Goal: Task Accomplishment & Management: Manage account settings

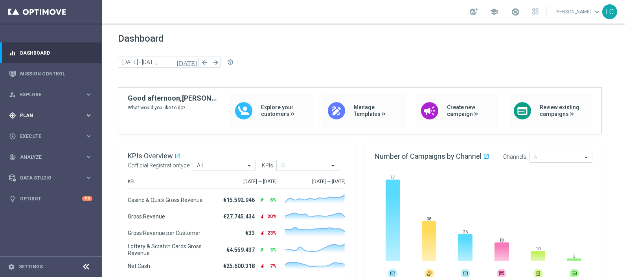
click at [34, 113] on span "Plan" at bounding box center [52, 115] width 65 height 5
click at [32, 153] on span "Templates" at bounding box center [49, 155] width 56 height 5
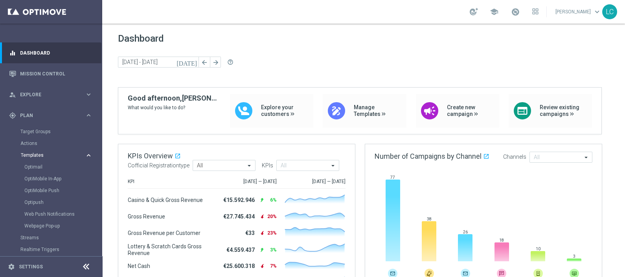
click at [32, 153] on span "Templates" at bounding box center [49, 155] width 56 height 5
click at [47, 92] on span "Explore" at bounding box center [52, 94] width 65 height 5
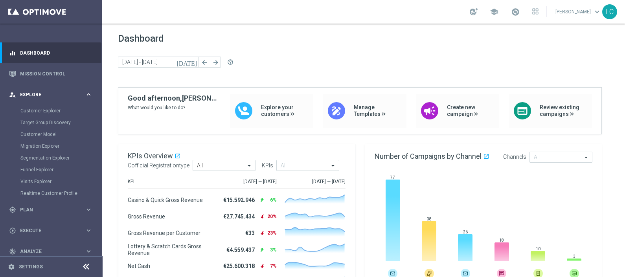
click at [47, 95] on span "Explore" at bounding box center [52, 94] width 65 height 5
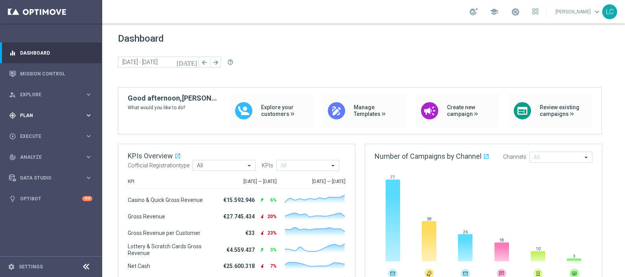
click at [37, 109] on div "gps_fixed Plan keyboard_arrow_right" at bounding box center [50, 115] width 101 height 21
click at [42, 110] on div "gps_fixed Plan keyboard_arrow_right" at bounding box center [50, 115] width 101 height 21
click at [24, 130] on link "Target Groups" at bounding box center [50, 132] width 61 height 6
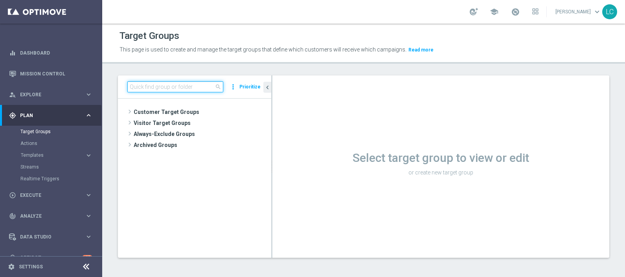
click at [189, 86] on input at bounding box center [175, 86] width 96 height 11
paste input "Active BETTING nosaldo GGR > 0 L3M modeH"
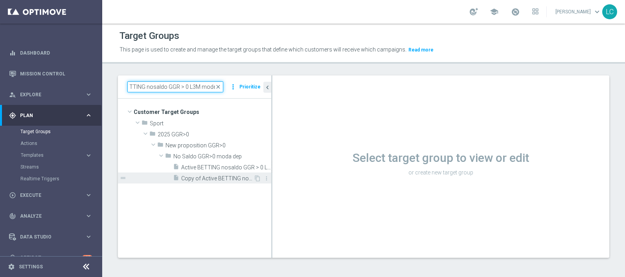
type input "Active BETTING nosaldo GGR > 0 L3M modeH"
click at [203, 177] on span "Copy of Active BETTING nosaldo GGR > 0 L3M modeH" at bounding box center [217, 178] width 72 height 7
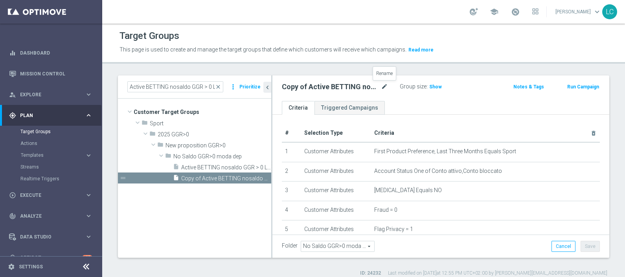
click at [382, 84] on icon "mode_edit" at bounding box center [384, 86] width 7 height 9
click at [363, 88] on input "Copy of Active BETTING nosaldo GGR > 0 L3M modeH" at bounding box center [335, 87] width 106 height 11
type input "Active BETTING nosaldo GGR > 0 LM modeH"
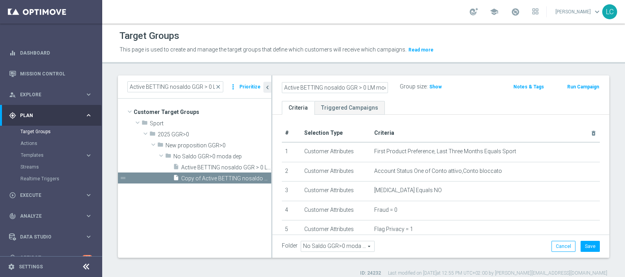
click at [496, 90] on div "Notes & Tags" at bounding box center [523, 86] width 55 height 10
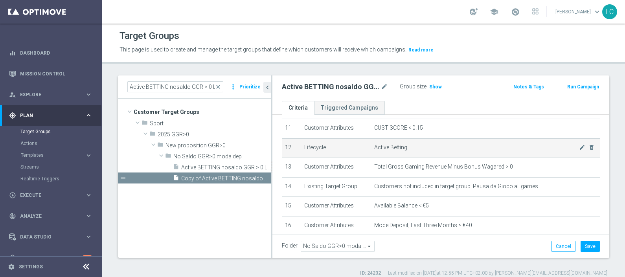
scroll to position [221, 0]
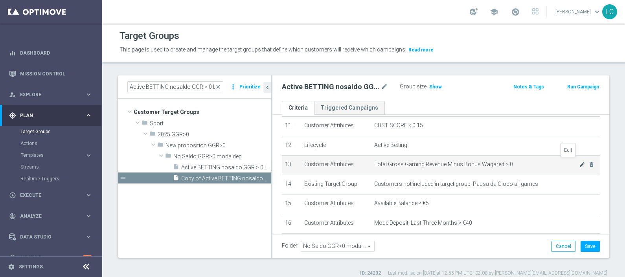
click at [500, 162] on icon "mode_edit" at bounding box center [582, 165] width 6 height 6
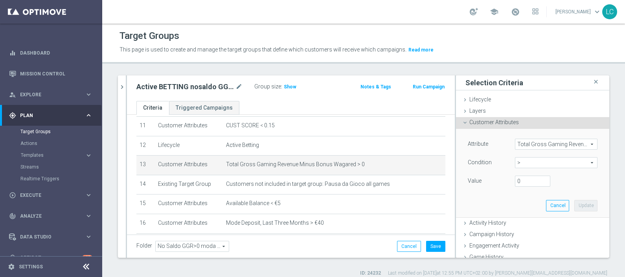
scroll to position [49, 0]
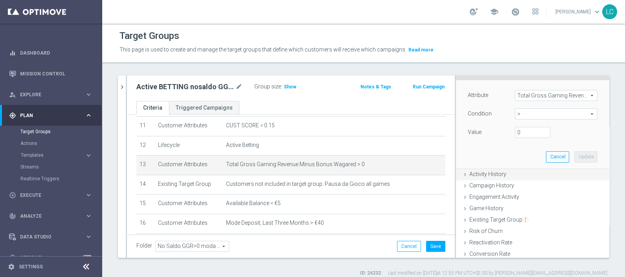
click at [487, 169] on div "Activity History done" at bounding box center [532, 175] width 153 height 12
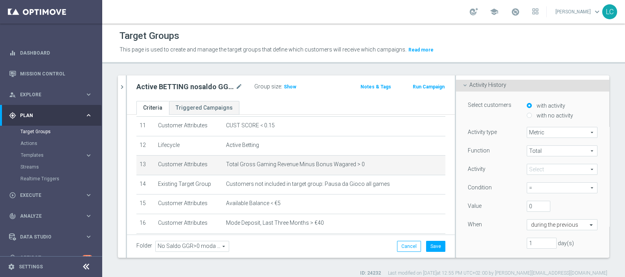
click at [500, 169] on span at bounding box center [562, 169] width 70 height 10
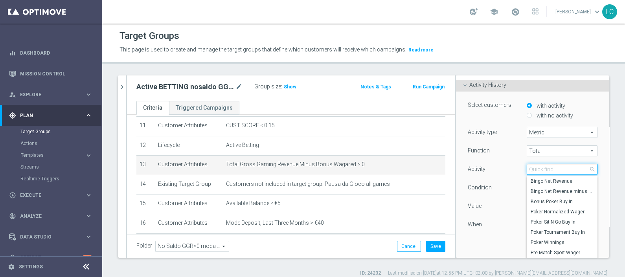
click at [500, 169] on input "search" at bounding box center [562, 169] width 71 height 11
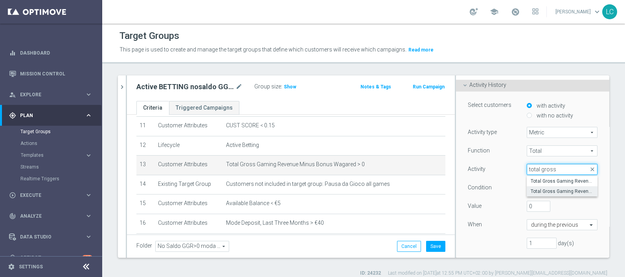
type input "total gross"
click at [500, 189] on span "Total Gross Gaming Revenue minus Bonus Consumed" at bounding box center [562, 191] width 63 height 6
type input "Total Gross Gaming Revenue minus Bonus Consumed"
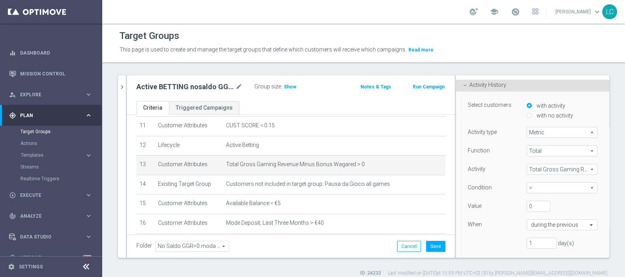
click at [500, 187] on span "=" at bounding box center [562, 188] width 70 height 10
click at [500, 221] on span ">" at bounding box center [562, 220] width 63 height 6
type input ">"
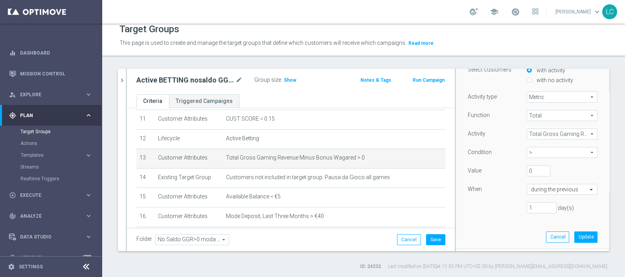
scroll to position [98, 0]
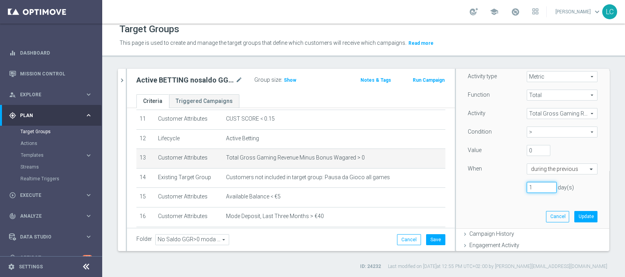
drag, startPoint x: 527, startPoint y: 184, endPoint x: 503, endPoint y: 187, distance: 23.7
click at [500, 187] on div "1 day(s)" at bounding box center [532, 187] width 141 height 11
click at [500, 183] on input "30" at bounding box center [542, 187] width 30 height 11
type input "14"
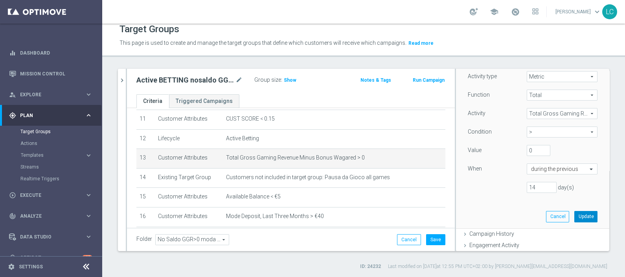
click at [500, 211] on button "Update" at bounding box center [585, 216] width 23 height 11
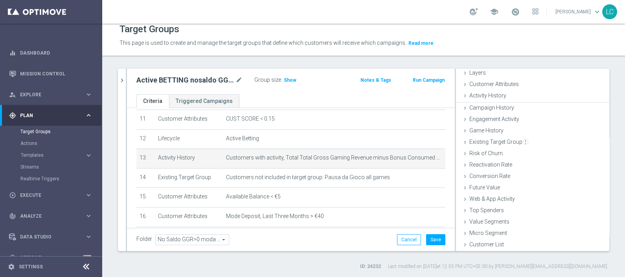
scroll to position [31, 0]
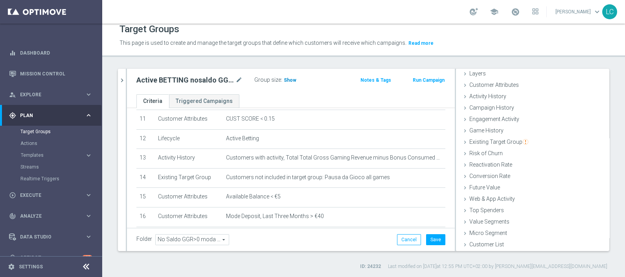
click at [294, 83] on h3 "Show" at bounding box center [290, 80] width 14 height 9
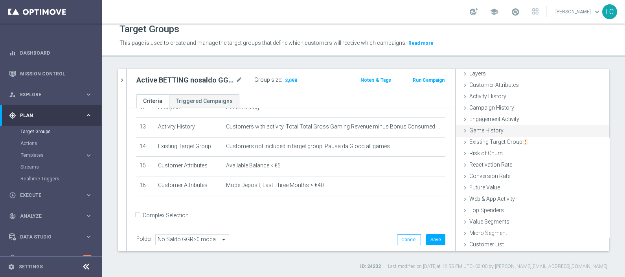
scroll to position [0, 0]
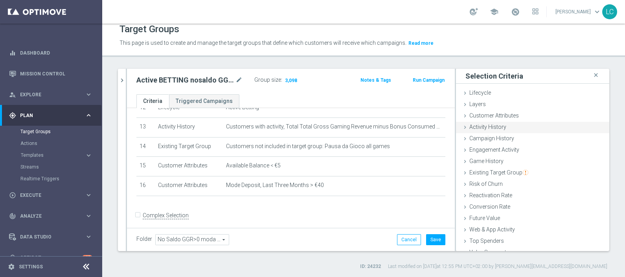
click at [495, 127] on span "Activity History" at bounding box center [487, 127] width 37 height 6
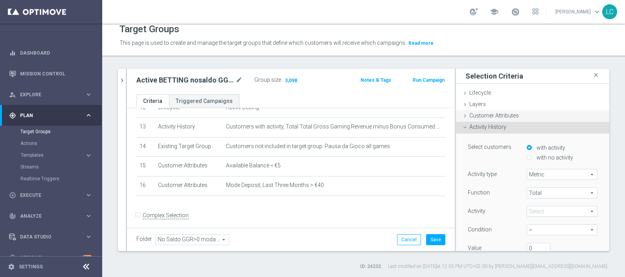
click at [494, 118] on div "Customer Attributes done" at bounding box center [532, 116] width 153 height 12
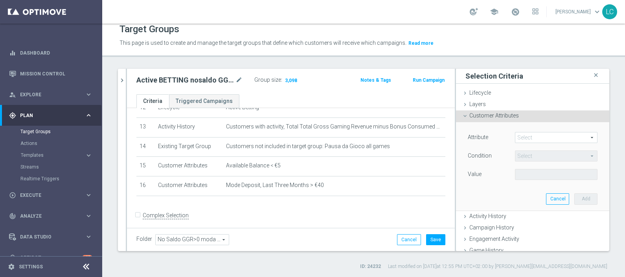
click at [500, 138] on span at bounding box center [556, 137] width 82 height 10
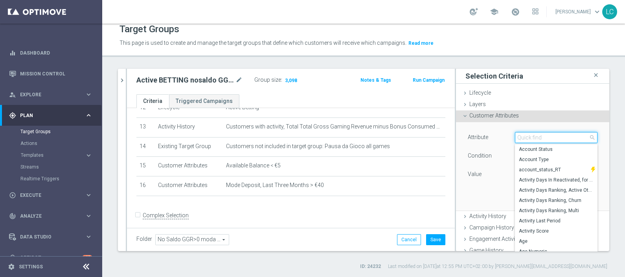
click at [500, 138] on input "search" at bounding box center [556, 137] width 83 height 11
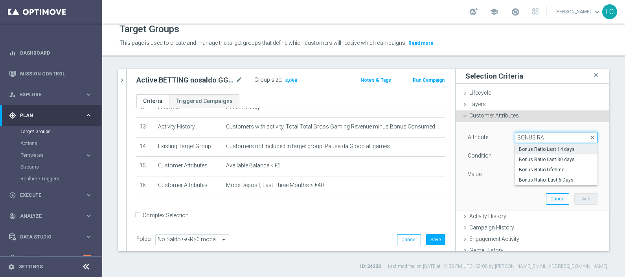
type input "BONUS RA"
click at [500, 147] on span "Bonus Ratio Last 14 days" at bounding box center [556, 149] width 75 height 6
type input "Bonus Ratio Last 14 days"
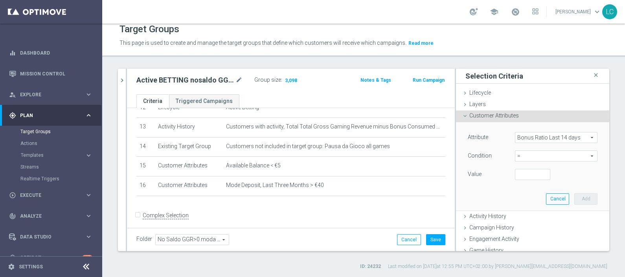
click at [500, 158] on span "=" at bounding box center [556, 156] width 82 height 10
click at [500, 207] on span ">" at bounding box center [556, 209] width 75 height 6
type input ">"
click at [500, 176] on input "number" at bounding box center [532, 174] width 35 height 11
type input "0"
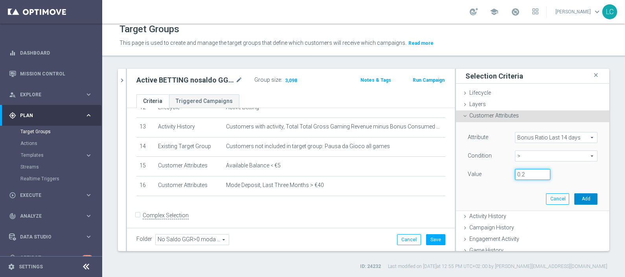
type input "0.2"
click at [500, 198] on button "Add" at bounding box center [585, 198] width 23 height 11
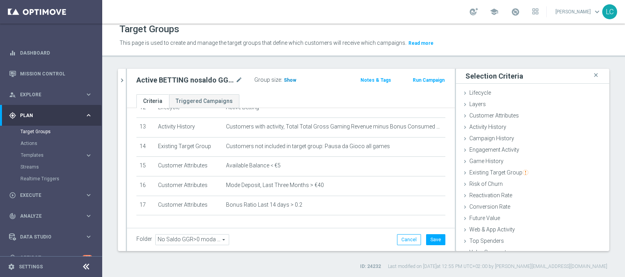
click at [288, 77] on span "Show" at bounding box center [290, 80] width 13 height 6
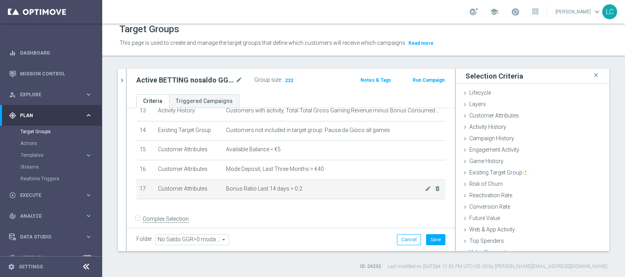
scroll to position [271, 0]
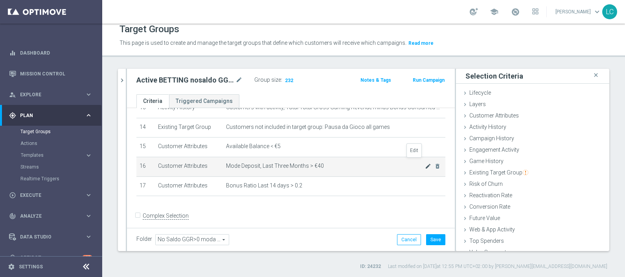
click at [425, 163] on icon "mode_edit" at bounding box center [428, 166] width 6 height 6
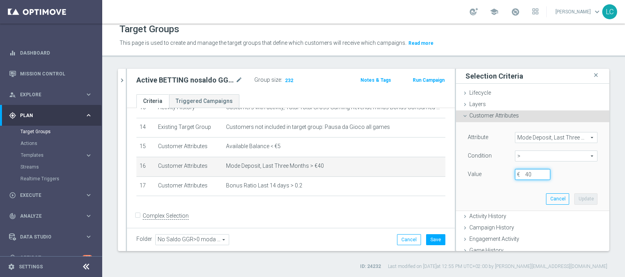
click at [500, 171] on input "40" at bounding box center [532, 174] width 35 height 11
type input "20"
click at [500, 202] on button "Update" at bounding box center [585, 198] width 23 height 11
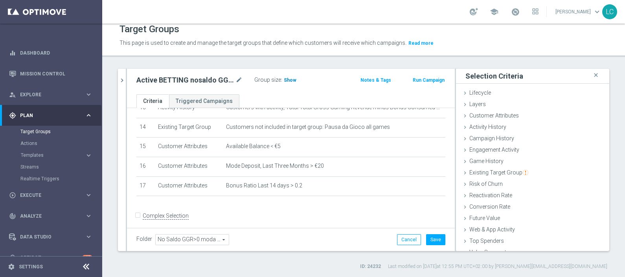
click at [290, 83] on h3 "Show" at bounding box center [290, 80] width 14 height 9
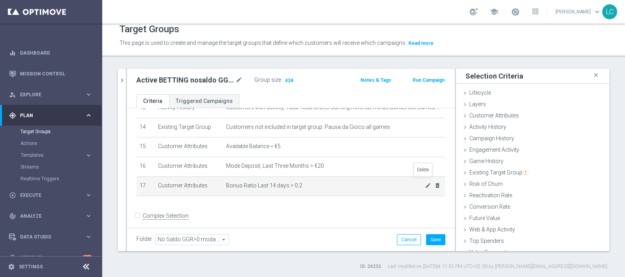
click at [434, 182] on icon "delete_forever" at bounding box center [437, 185] width 6 height 6
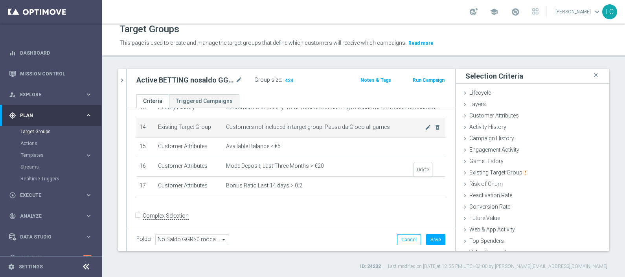
scroll to position [252, 0]
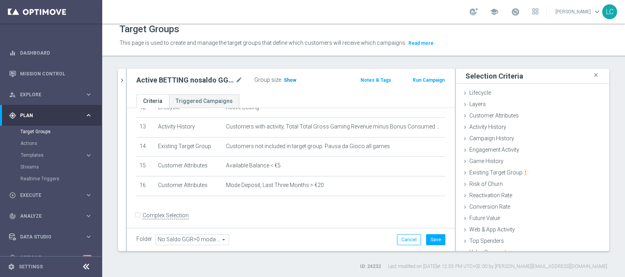
click at [290, 81] on span "Show" at bounding box center [290, 80] width 13 height 6
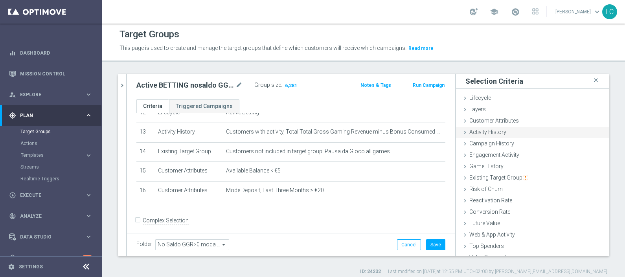
scroll to position [0, 0]
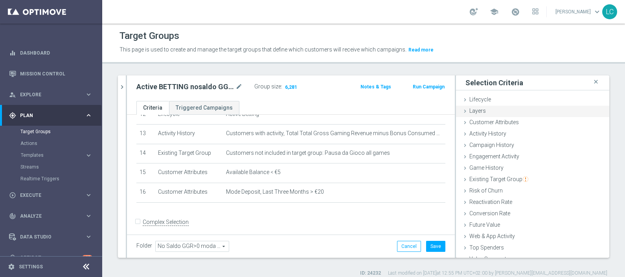
click at [474, 109] on span "Layers" at bounding box center [477, 111] width 17 height 6
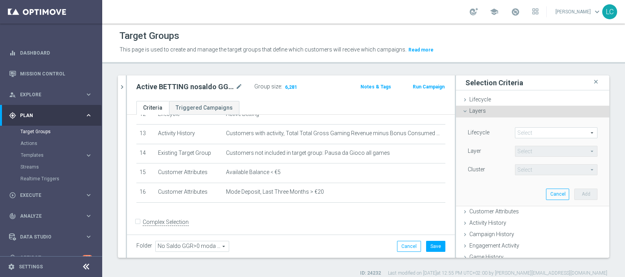
click at [474, 109] on span "Layers" at bounding box center [477, 111] width 17 height 6
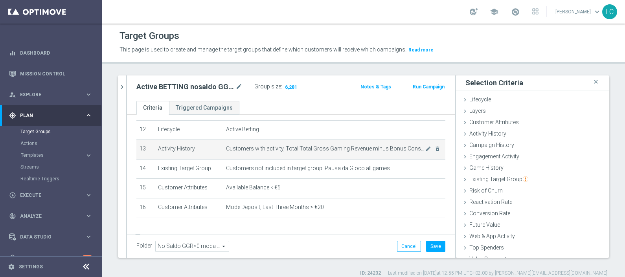
scroll to position [252, 0]
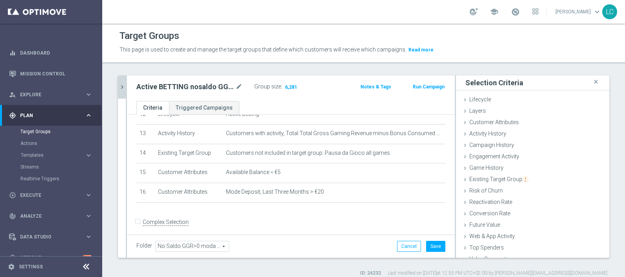
click at [125, 86] on icon "chevron_right" at bounding box center [121, 86] width 7 height 7
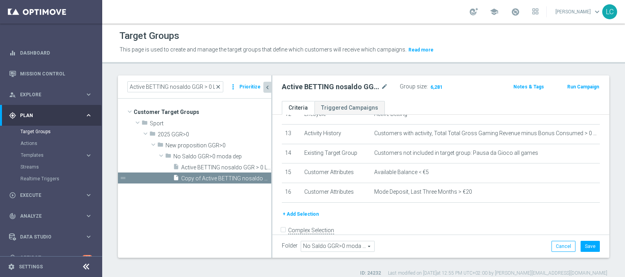
click at [219, 86] on span "close" at bounding box center [218, 87] width 6 height 6
click at [204, 84] on input "Active BETTING nosaldo GGR > 0 L3M modeH" at bounding box center [175, 86] width 96 height 11
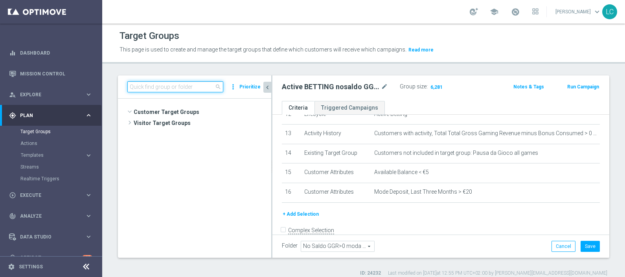
scroll to position [329, 0]
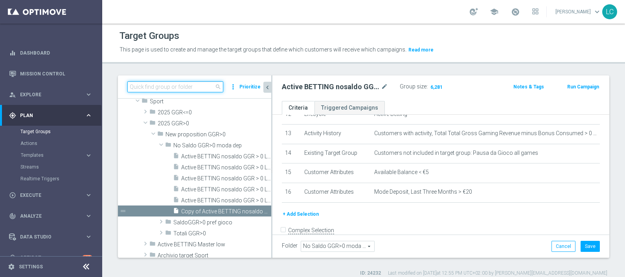
paste input "Active BETTING TOTALI nosaldo GGRnb > 0 L3M Media<20"
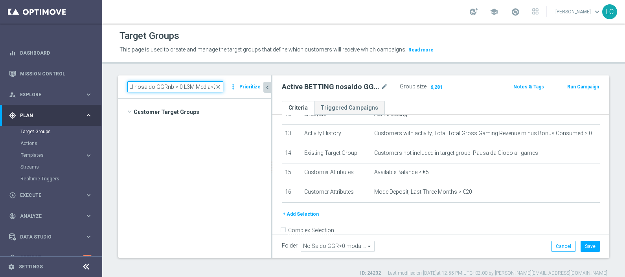
type input "Active BETTING TOTALI nosaldo GGRnb > 0 L3M Media<20"
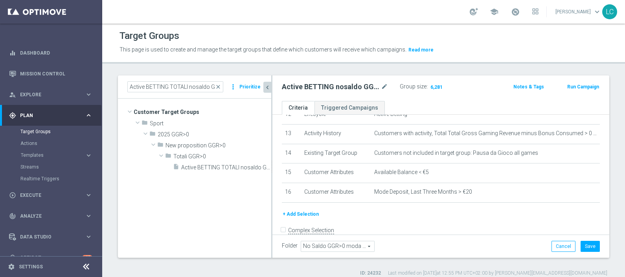
click at [193, 57] on header "Target Groups This page is used to create and manage the target groups that def…" at bounding box center [363, 44] width 523 height 40
click at [211, 166] on span "Active BETTING TOTALI nosaldo GGRnb > 0 L3M Media<20" at bounding box center [217, 167] width 72 height 7
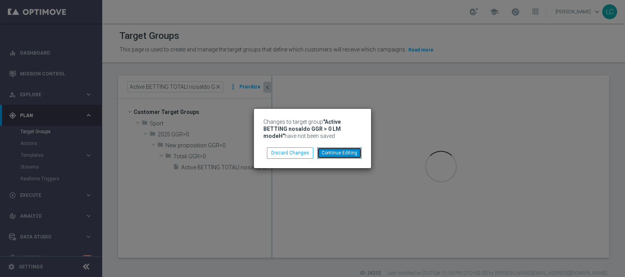
click at [336, 153] on button "Continue Editing" at bounding box center [339, 152] width 44 height 11
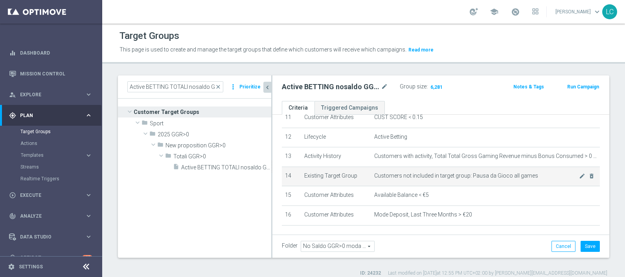
scroll to position [228, 0]
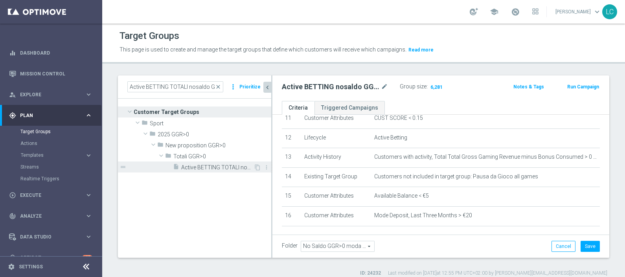
click at [197, 169] on span "Active BETTING TOTALI nosaldo GGRnb > 0 L3M Media<20" at bounding box center [217, 167] width 72 height 7
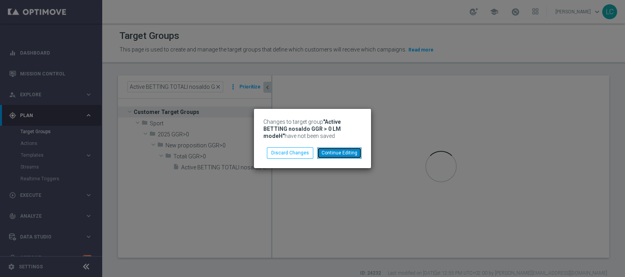
click at [347, 154] on button "Continue Editing" at bounding box center [339, 152] width 44 height 11
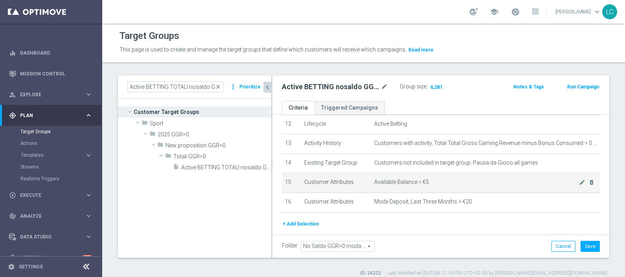
scroll to position [242, 0]
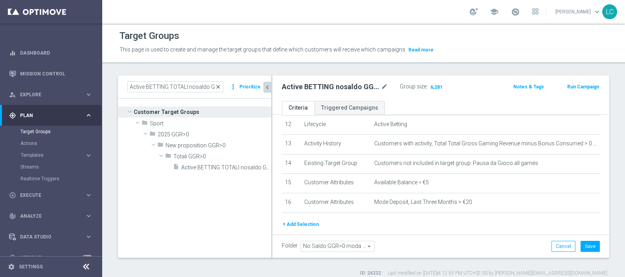
click at [218, 84] on span "close" at bounding box center [218, 87] width 6 height 6
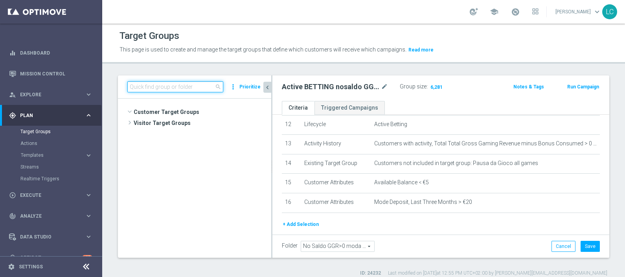
scroll to position [329, 0]
click at [208, 83] on input at bounding box center [175, 86] width 96 height 11
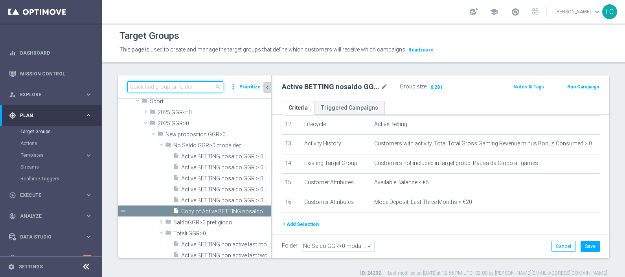
paste input "Active BETTING TOTALI nosaldo GGRnb > 0 L3M Media<20"
type input "Active BETTING TOTALI nosaldo GGRnb > 0 L3M Media<20"
click at [211, 67] on div "Target Groups This page is used to create and manage the target groups that def…" at bounding box center [363, 150] width 523 height 253
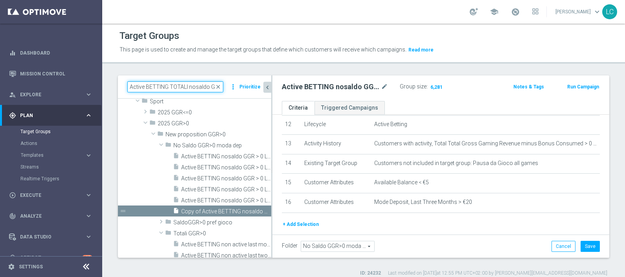
click at [194, 89] on input "Active BETTING TOTALI nosaldo GGRnb > 0 L3M Media<20" at bounding box center [175, 86] width 96 height 11
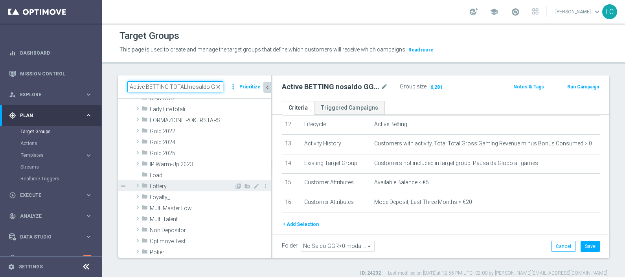
scroll to position [147, 0]
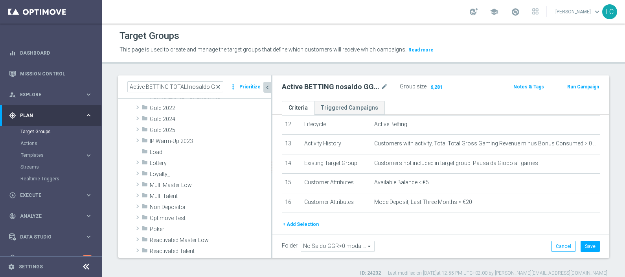
click at [220, 87] on span "close" at bounding box center [218, 87] width 6 height 6
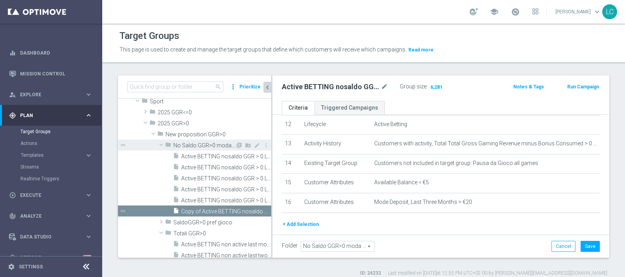
scroll to position [35, 0]
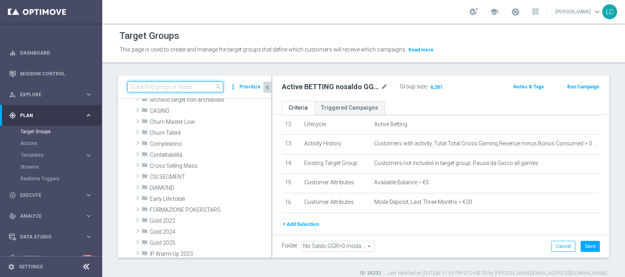
click at [175, 85] on input at bounding box center [175, 86] width 96 height 11
paste input "Active BETTING TOTALI nosaldo GGRnb > 0 L3M Media<20"
type input "Active BETTING TOTALI nosaldo GGRnb > 0 L3M Media<20"
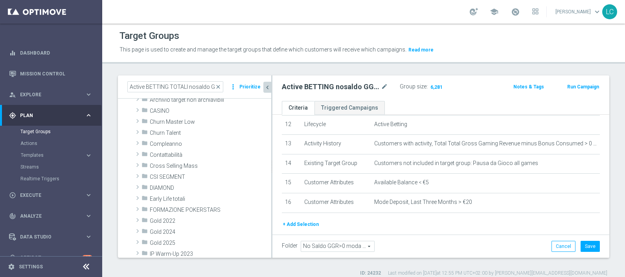
click at [210, 71] on div "Target Groups This page is used to create and manage the target groups that def…" at bounding box center [363, 150] width 523 height 253
click at [36, 51] on link "Dashboard" at bounding box center [56, 52] width 72 height 21
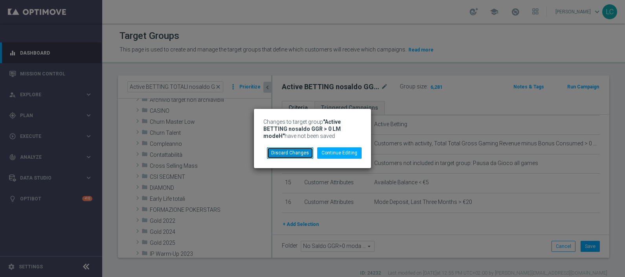
click at [304, 149] on button "Discard Changes" at bounding box center [290, 152] width 46 height 11
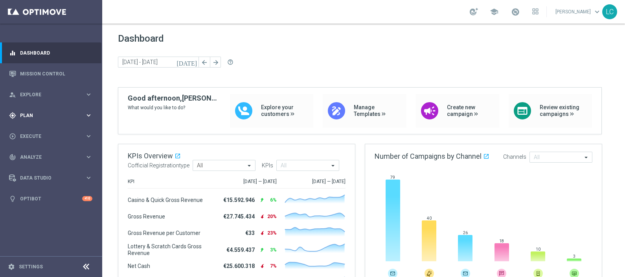
click at [37, 113] on span "Plan" at bounding box center [52, 115] width 65 height 5
click at [38, 129] on link "Target Groups" at bounding box center [50, 132] width 61 height 6
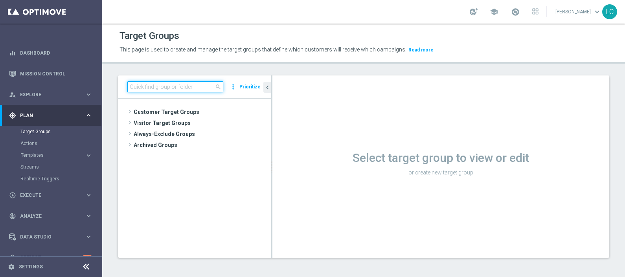
click at [189, 83] on input at bounding box center [175, 86] width 96 height 11
paste input "Active BETTING TOTALI nosaldo GGRnb > 0 L3M Media<20"
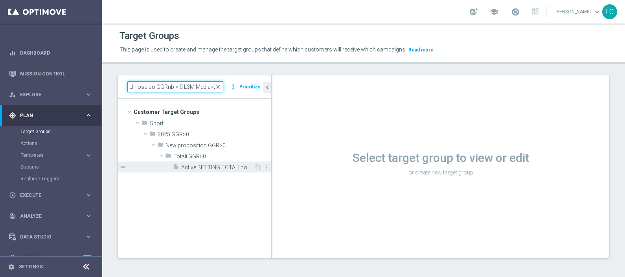
type input "Active BETTING TOTALI nosaldo GGRnb > 0 L3M Media<20"
click at [214, 165] on span "Active BETTING TOTALI nosaldo GGRnb > 0 L3M Media<20" at bounding box center [217, 167] width 72 height 7
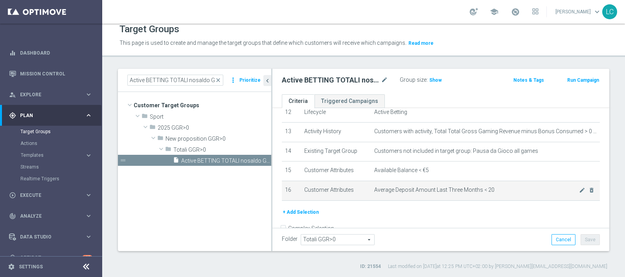
scroll to position [248, 0]
click at [500, 186] on icon "mode_edit" at bounding box center [582, 189] width 6 height 6
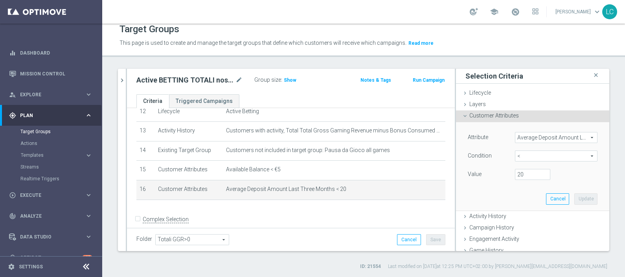
click at [500, 135] on span "Average Deposit Amount Last Three Months" at bounding box center [556, 137] width 82 height 10
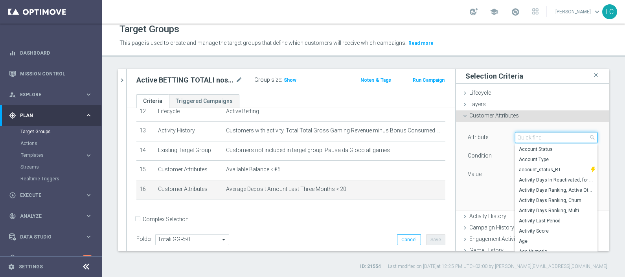
click at [500, 136] on input "search" at bounding box center [556, 137] width 83 height 11
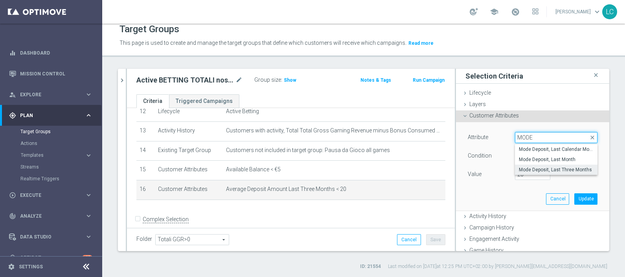
type input "MODE"
click at [500, 170] on span "Mode Deposit, Last Three Months" at bounding box center [556, 170] width 75 height 6
type input "Mode Deposit, Last Three Months"
type input "="
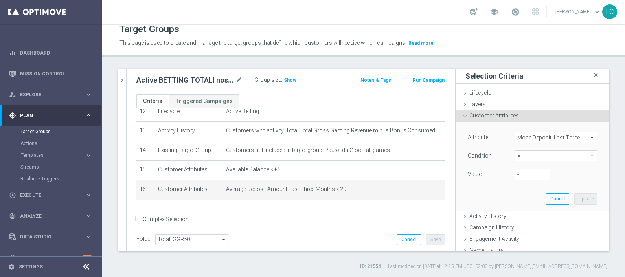
click at [500, 155] on span "=" at bounding box center [556, 156] width 82 height 10
click at [500, 172] on label "<" at bounding box center [556, 168] width 83 height 10
type input "<"
click at [500, 170] on input "€" at bounding box center [532, 174] width 35 height 11
type input "20"
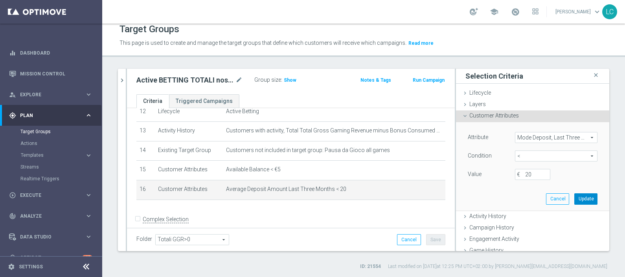
click at [500, 194] on button "Update" at bounding box center [585, 198] width 23 height 11
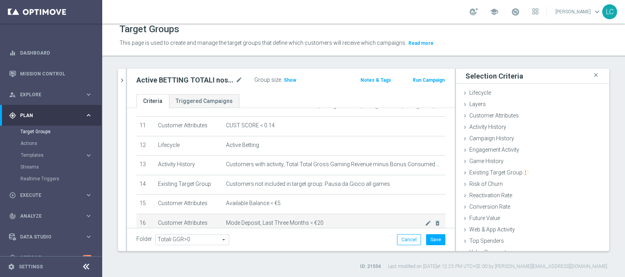
scroll to position [199, 0]
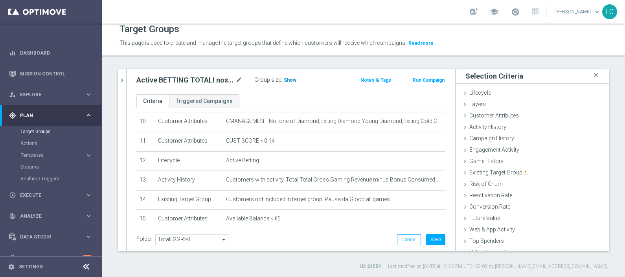
click at [287, 79] on span "Show" at bounding box center [290, 80] width 13 height 6
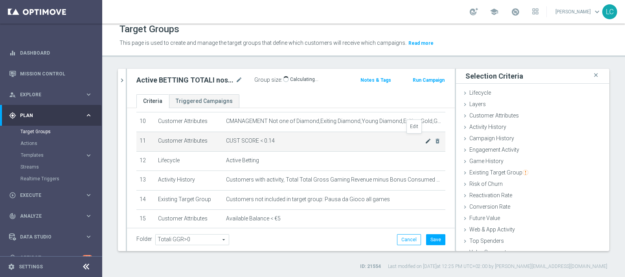
click at [425, 138] on icon "mode_edit" at bounding box center [428, 141] width 6 height 6
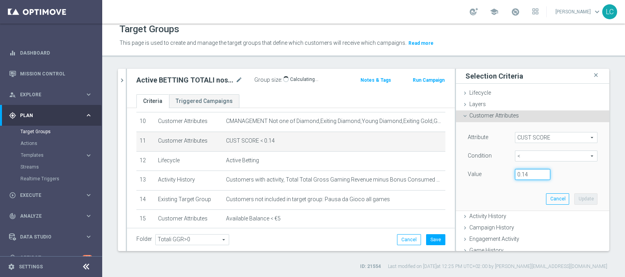
click at [500, 169] on input "0.14" at bounding box center [532, 174] width 35 height 11
type input "0.15"
click at [500, 200] on button "Update" at bounding box center [585, 198] width 23 height 11
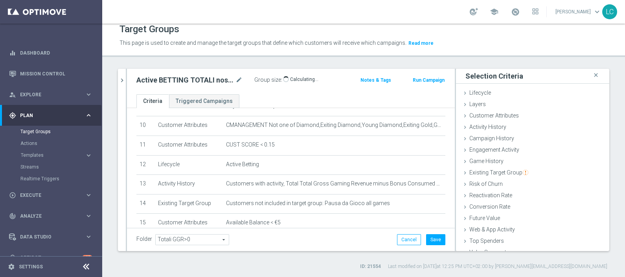
scroll to position [252, 0]
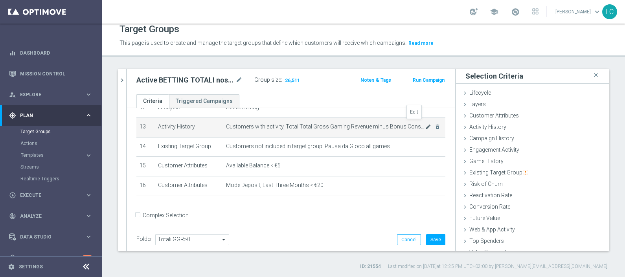
click at [425, 124] on icon "mode_edit" at bounding box center [428, 127] width 6 height 6
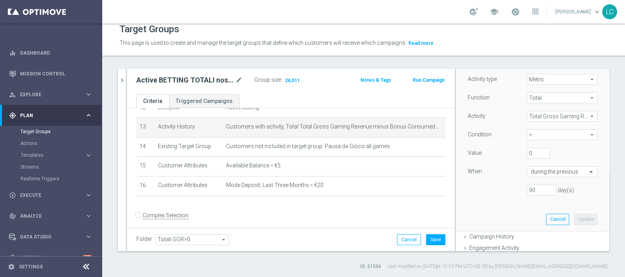
scroll to position [98, 0]
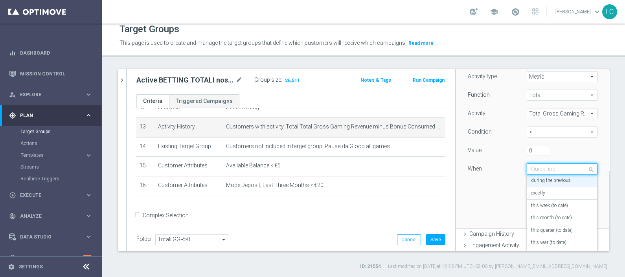
click at [500, 169] on input "text" at bounding box center [554, 169] width 46 height 7
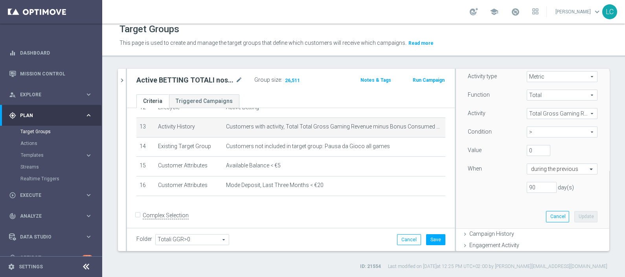
click at [500, 167] on div "When" at bounding box center [491, 169] width 59 height 13
click at [500, 169] on input "text" at bounding box center [554, 169] width 46 height 7
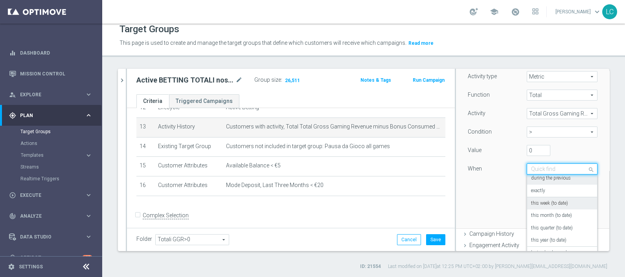
scroll to position [0, 0]
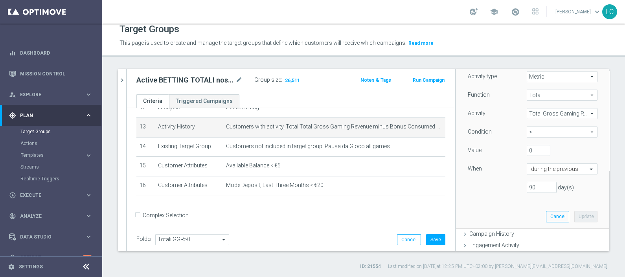
click at [496, 187] on div "90 day(s)" at bounding box center [532, 187] width 141 height 11
click at [500, 108] on span "Total Gross Gaming Revenue minus Bonus Consumed" at bounding box center [562, 113] width 70 height 10
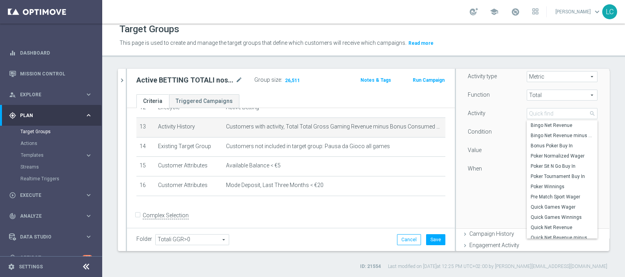
click at [487, 123] on div "Function Total Total arrow_drop_down search Activity Total Gross Gaming Revenue…" at bounding box center [533, 145] width 130 height 110
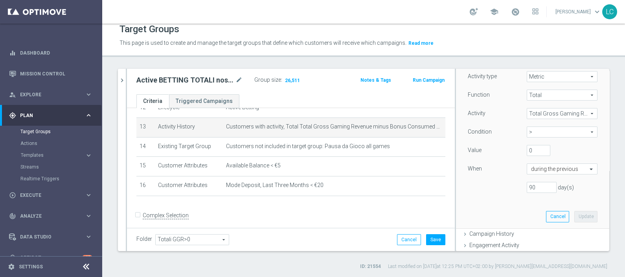
click at [500, 110] on span "Total Gross Gaming Revenue minus Bonus Consumed" at bounding box center [562, 113] width 70 height 10
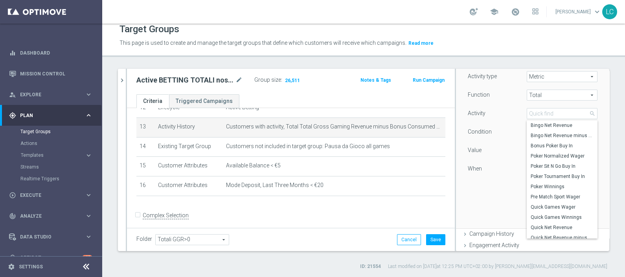
click at [481, 132] on label "Condition" at bounding box center [480, 131] width 24 height 7
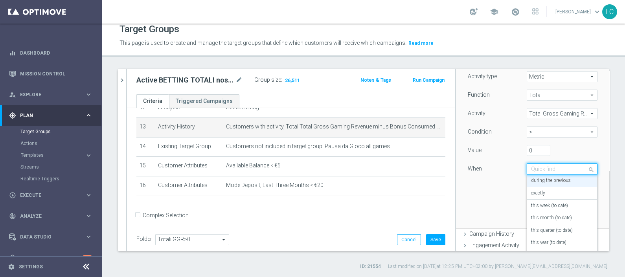
click at [500, 166] on input "text" at bounding box center [554, 169] width 46 height 7
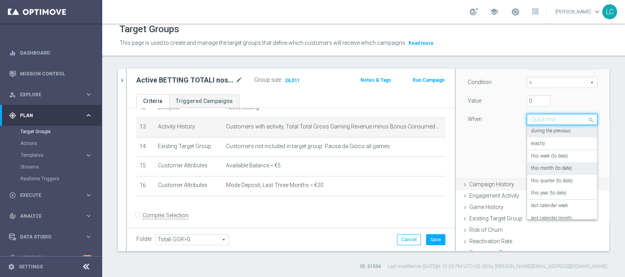
scroll to position [98, 0]
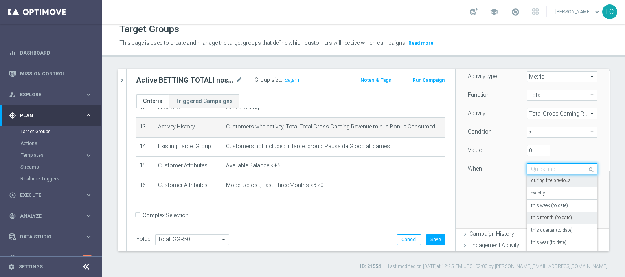
click at [486, 173] on div "When" at bounding box center [491, 169] width 59 height 13
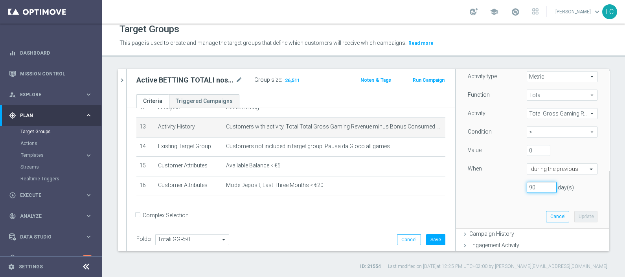
drag, startPoint x: 521, startPoint y: 183, endPoint x: 508, endPoint y: 185, distance: 13.1
click at [500, 185] on div "90 day(s)" at bounding box center [532, 187] width 141 height 11
drag, startPoint x: 527, startPoint y: 186, endPoint x: 507, endPoint y: 186, distance: 20.0
click at [500, 186] on div "90 day(s)" at bounding box center [532, 187] width 141 height 11
type input "14"
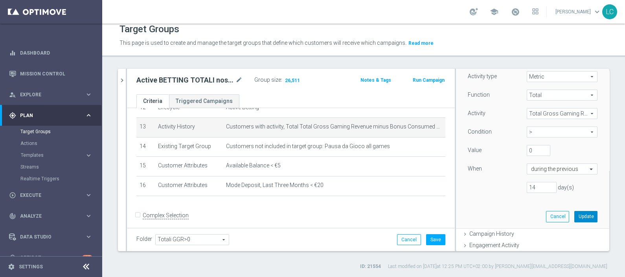
click at [500, 214] on button "Update" at bounding box center [585, 216] width 23 height 11
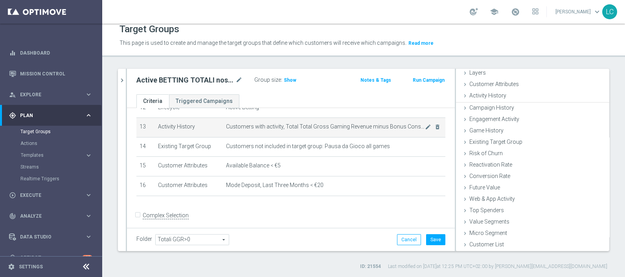
scroll to position [31, 0]
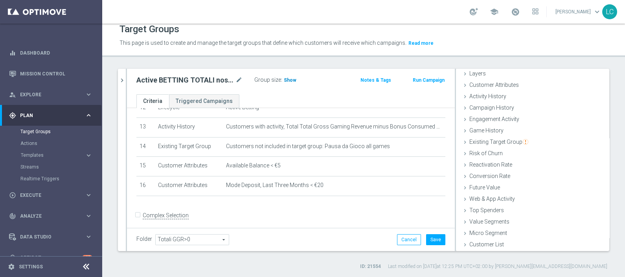
click at [289, 81] on span "Show" at bounding box center [290, 80] width 13 height 6
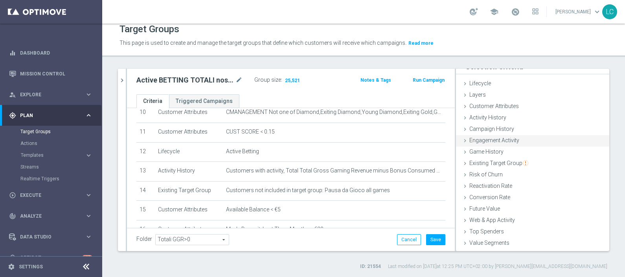
scroll to position [0, 0]
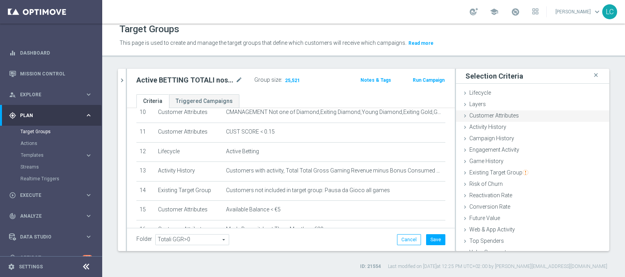
click at [491, 112] on span "Customer Attributes" at bounding box center [494, 115] width 50 height 6
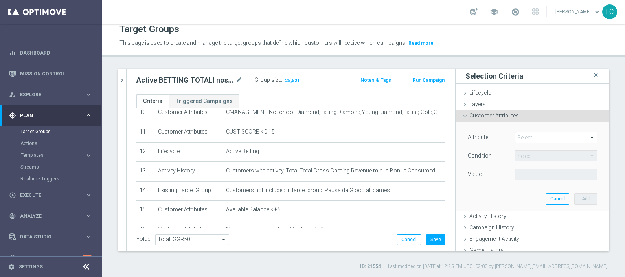
click at [500, 134] on span at bounding box center [556, 137] width 82 height 10
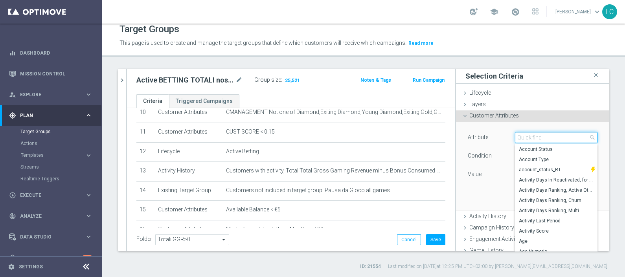
click at [500, 140] on input "search" at bounding box center [556, 137] width 83 height 11
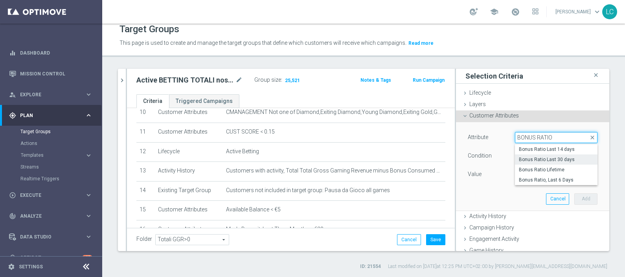
type input "BONUS RATIO"
click at [500, 158] on span "Bonus Ratio Last 30 days" at bounding box center [556, 159] width 75 height 6
type input "Bonus Ratio Last 30 days"
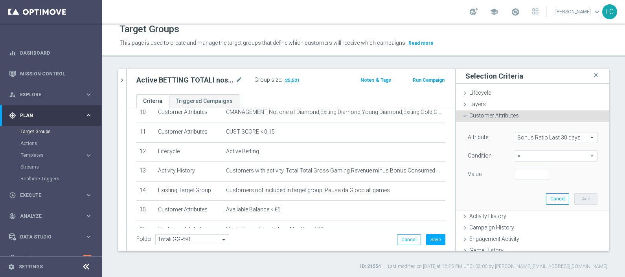
click at [500, 153] on span "=" at bounding box center [556, 156] width 82 height 10
click at [500, 206] on span ">" at bounding box center [556, 209] width 75 height 6
type input ">"
click at [500, 172] on input "number" at bounding box center [532, 174] width 35 height 11
type input "0"
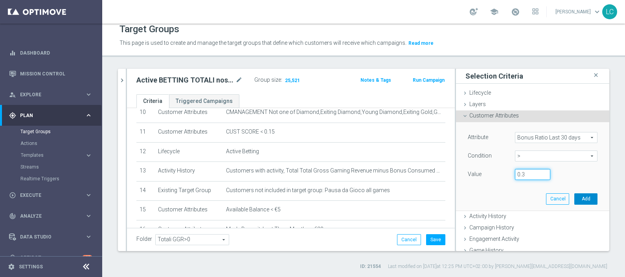
type input "0.3"
click at [500, 193] on button "Add" at bounding box center [585, 198] width 23 height 11
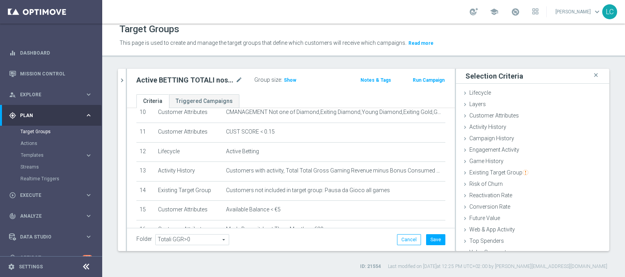
click at [297, 79] on div "Group size : Show" at bounding box center [293, 79] width 79 height 9
click at [290, 79] on span "Show" at bounding box center [290, 80] width 13 height 6
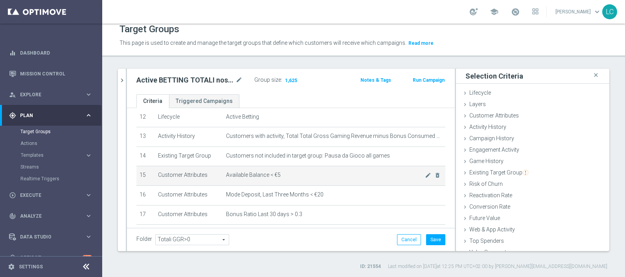
scroll to position [271, 0]
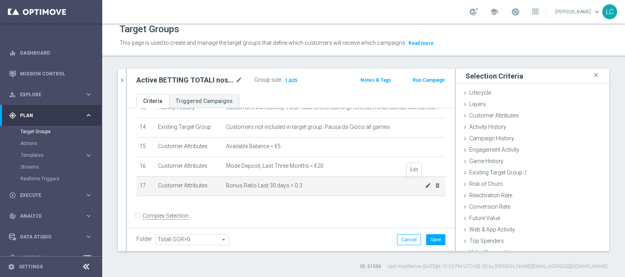
click at [425, 182] on icon "mode_edit" at bounding box center [428, 185] width 6 height 6
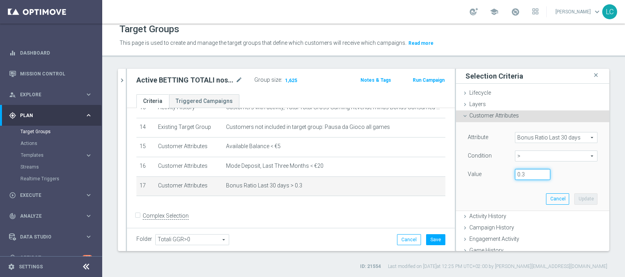
click at [500, 174] on input "0.3" at bounding box center [532, 174] width 35 height 11
type input "0.2"
click at [500, 195] on button "Update" at bounding box center [585, 198] width 23 height 11
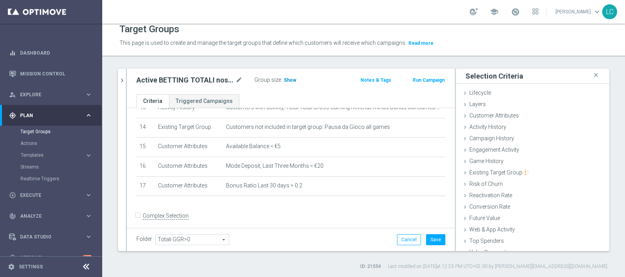
click at [286, 81] on span "Show" at bounding box center [290, 80] width 13 height 6
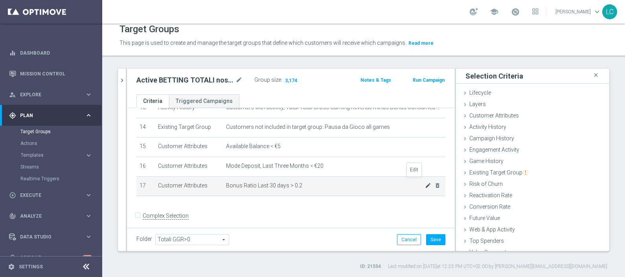
click at [425, 182] on icon "mode_edit" at bounding box center [428, 185] width 6 height 6
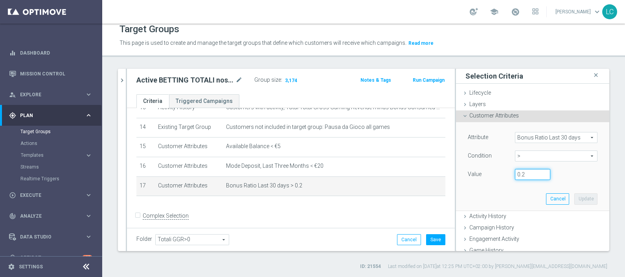
click at [500, 171] on input "0.2" at bounding box center [532, 174] width 35 height 11
type input "0.1"
click at [500, 199] on button "Update" at bounding box center [585, 198] width 23 height 11
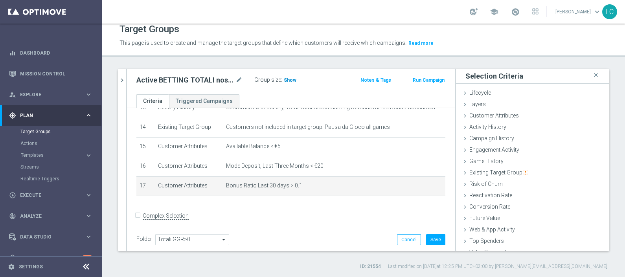
click at [290, 81] on span "Show" at bounding box center [290, 80] width 13 height 6
click at [434, 182] on icon "delete_forever" at bounding box center [437, 185] width 6 height 6
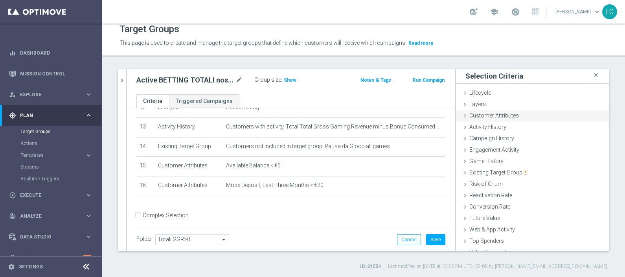
click at [500, 116] on div "Customer Attributes done selection updated" at bounding box center [532, 116] width 153 height 12
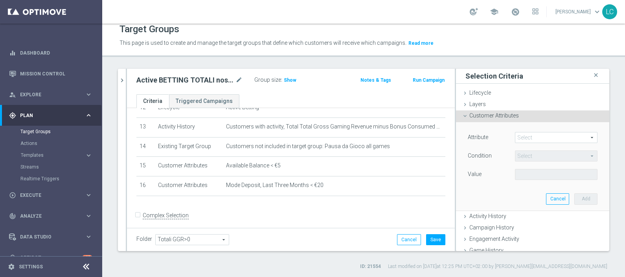
click at [500, 137] on span at bounding box center [556, 137] width 82 height 10
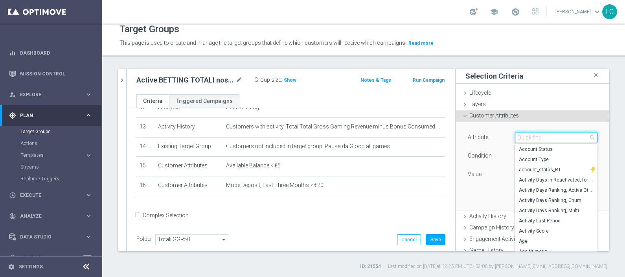
click at [500, 137] on input "search" at bounding box center [556, 137] width 83 height 11
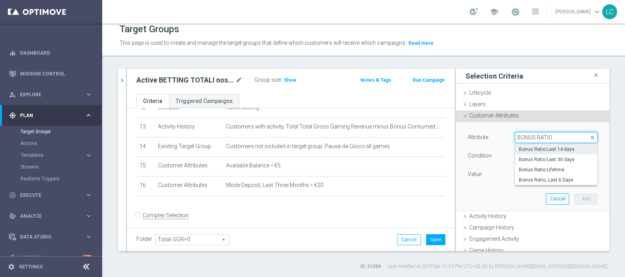
type input "BONUS RATIO"
click at [500, 147] on span "Bonus Ratio Last 14 days" at bounding box center [556, 149] width 75 height 6
type input "Bonus Ratio Last 14 days"
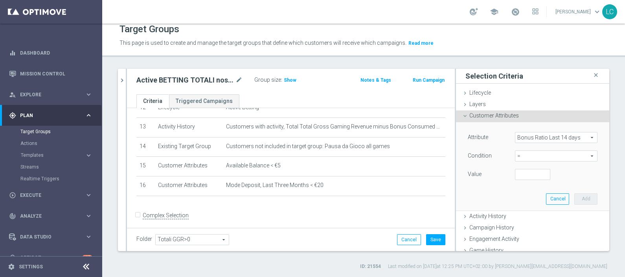
click at [500, 151] on span "=" at bounding box center [556, 156] width 82 height 10
click at [500, 210] on span ">" at bounding box center [556, 209] width 75 height 6
type input ">"
click at [500, 174] on input "number" at bounding box center [532, 174] width 35 height 11
type input "0"
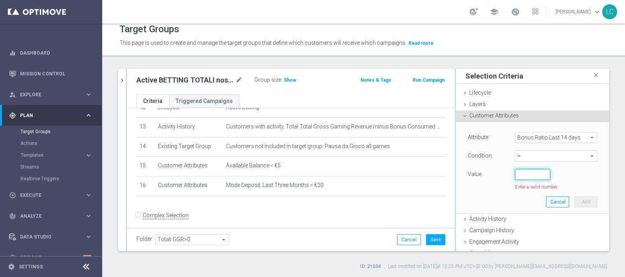
type input "0.3"
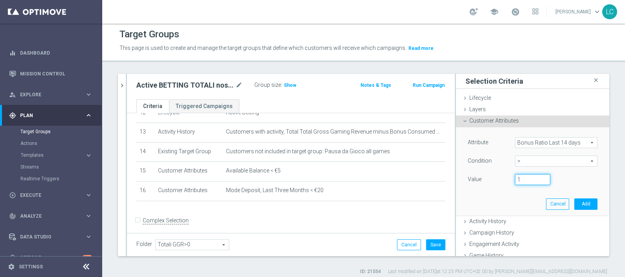
scroll to position [0, 0]
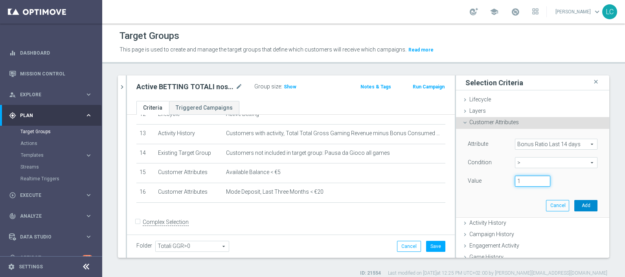
type input "1"
click at [500, 203] on button "Add" at bounding box center [585, 205] width 23 height 11
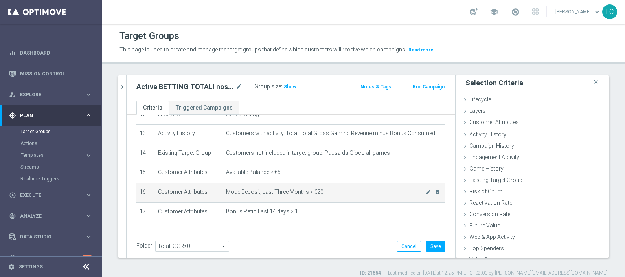
scroll to position [271, 0]
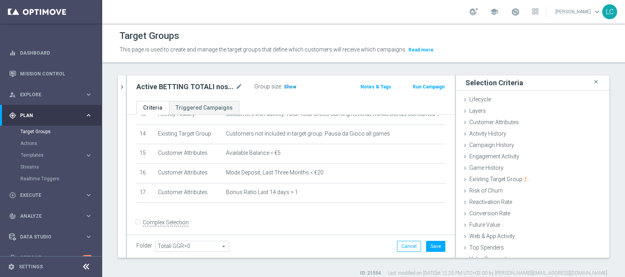
click at [285, 87] on span "Show" at bounding box center [290, 87] width 13 height 6
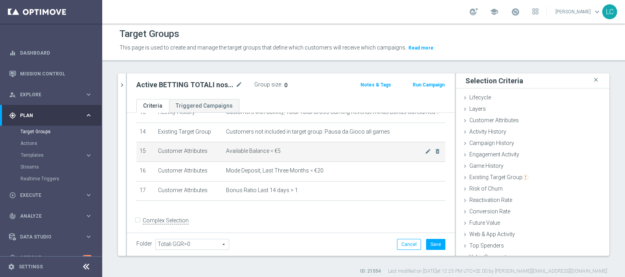
scroll to position [0, 0]
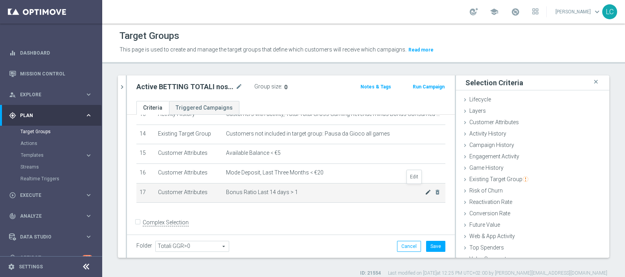
click at [425, 189] on icon "mode_edit" at bounding box center [428, 192] width 6 height 6
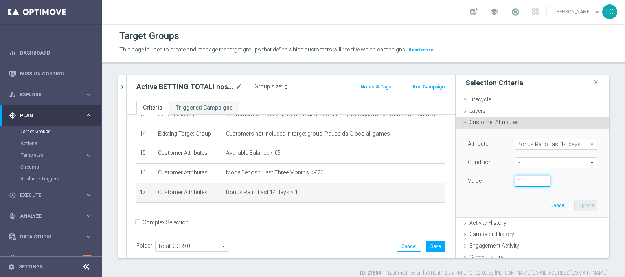
click at [500, 184] on input "1" at bounding box center [532, 181] width 35 height 11
type input "0"
type input "0.2"
click at [500, 206] on button "Update" at bounding box center [585, 205] width 23 height 11
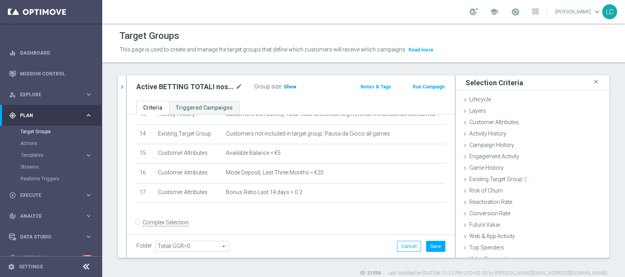
click at [284, 86] on span "Show" at bounding box center [290, 87] width 13 height 6
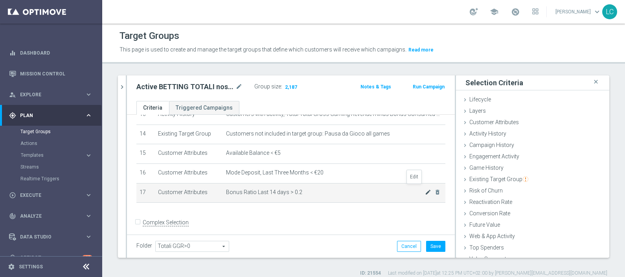
click at [425, 189] on icon "mode_edit" at bounding box center [428, 192] width 6 height 6
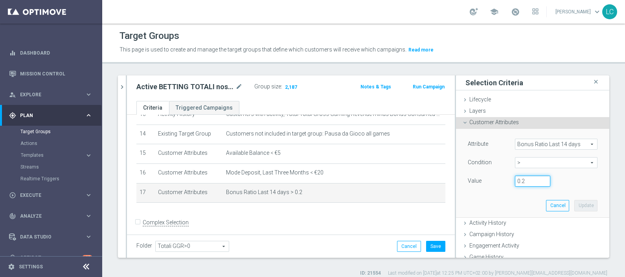
click at [500, 181] on input "0.2" at bounding box center [532, 181] width 35 height 11
type input "0.1"
click at [500, 200] on button "Update" at bounding box center [585, 205] width 23 height 11
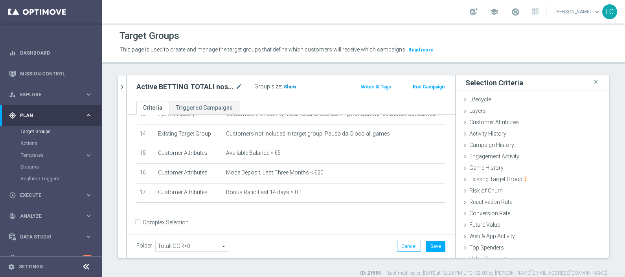
click at [289, 85] on span "Show" at bounding box center [290, 87] width 13 height 6
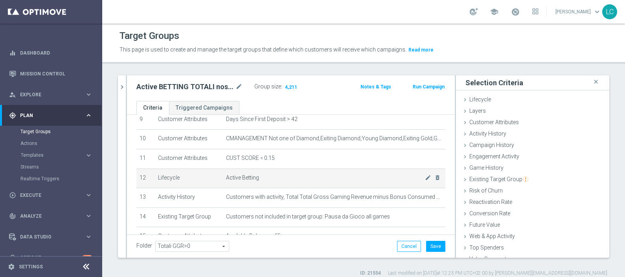
scroll to position [173, 0]
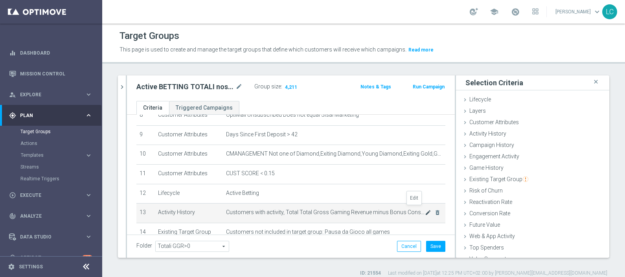
click at [425, 209] on icon "mode_edit" at bounding box center [428, 212] width 6 height 6
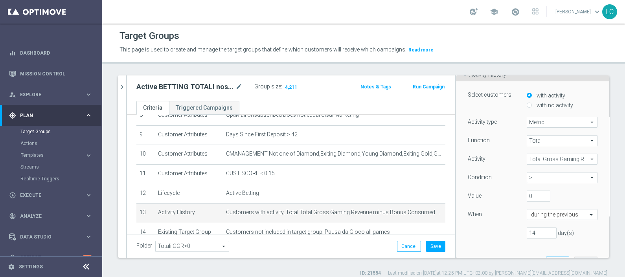
scroll to position [98, 0]
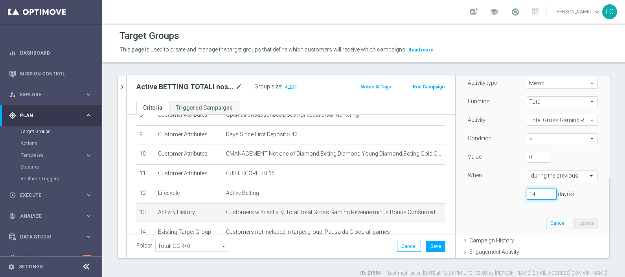
click at [500, 192] on input "14" at bounding box center [542, 194] width 30 height 11
click at [500, 115] on span "Total Gross Gaming Revenue minus Bonus Consumed" at bounding box center [562, 120] width 70 height 10
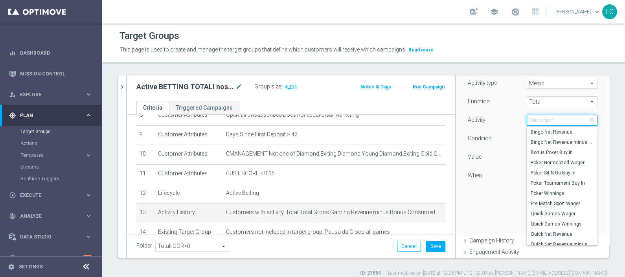
click at [500, 120] on input "search" at bounding box center [562, 120] width 71 height 11
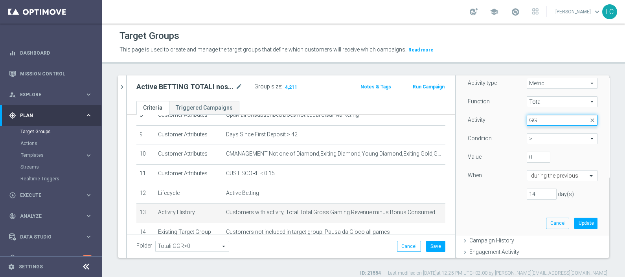
type input "G"
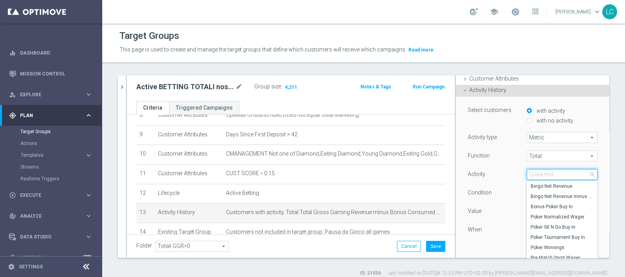
scroll to position [4, 0]
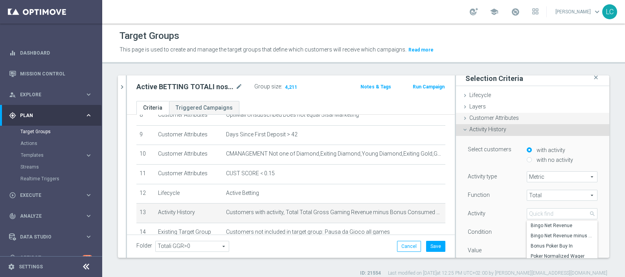
click at [490, 118] on span "Customer Attributes" at bounding box center [494, 118] width 50 height 6
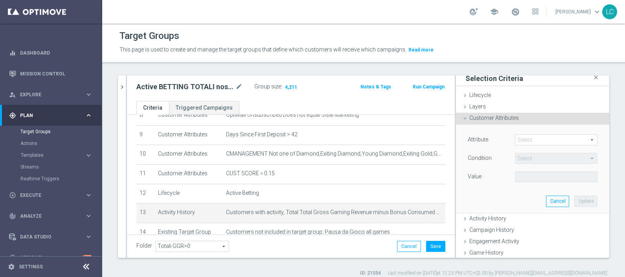
click at [500, 140] on span at bounding box center [556, 140] width 82 height 10
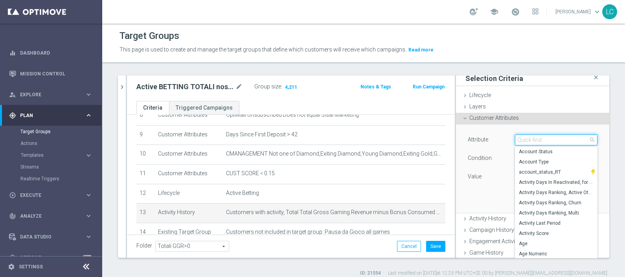
click at [500, 140] on input "search" at bounding box center [556, 139] width 83 height 11
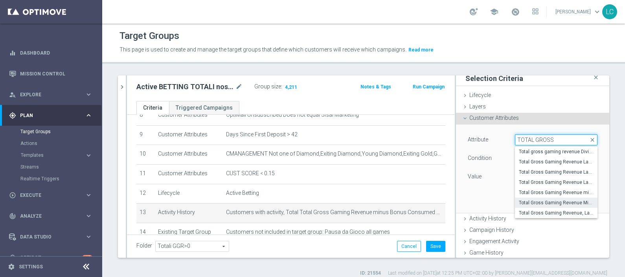
type input "TOTAL GROSS"
click at [500, 200] on span "Total Gross Gaming Revenue Minus Bonus Wagared" at bounding box center [556, 203] width 75 height 6
type input "Total Gross Gaming Revenue Minus Bonus Wagared"
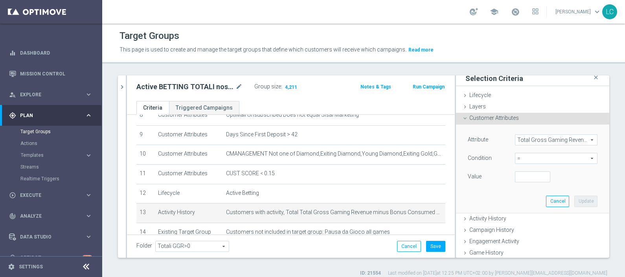
click at [500, 161] on span "=" at bounding box center [556, 158] width 82 height 10
click at [500, 211] on span ">" at bounding box center [556, 211] width 75 height 6
type input ">"
click at [500, 177] on input "number" at bounding box center [532, 176] width 35 height 11
type input "0"
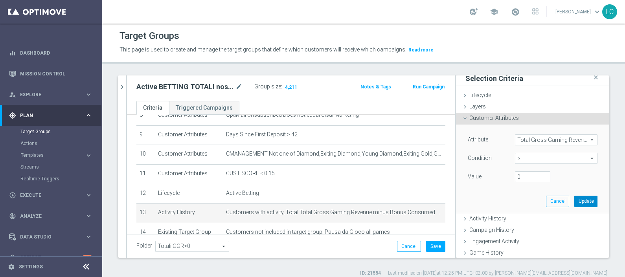
click at [500, 197] on button "Update" at bounding box center [585, 201] width 23 height 11
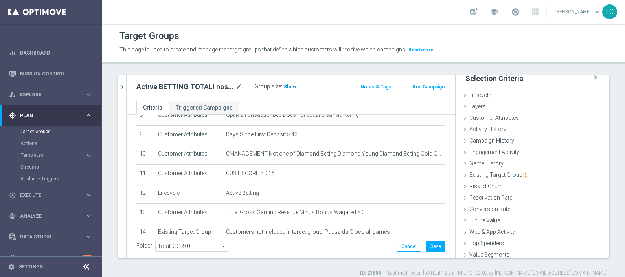
click at [283, 83] on h3 "Show" at bounding box center [290, 87] width 14 height 9
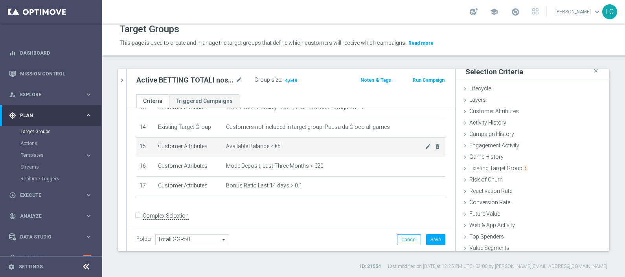
scroll to position [222, 0]
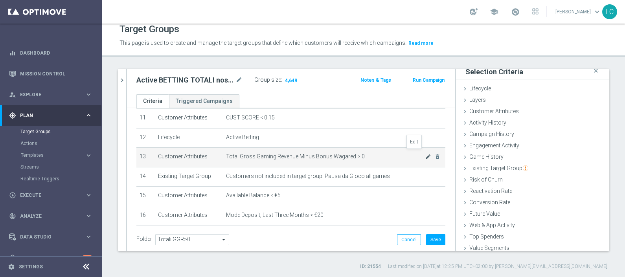
click at [425, 154] on icon "mode_edit" at bounding box center [428, 157] width 6 height 6
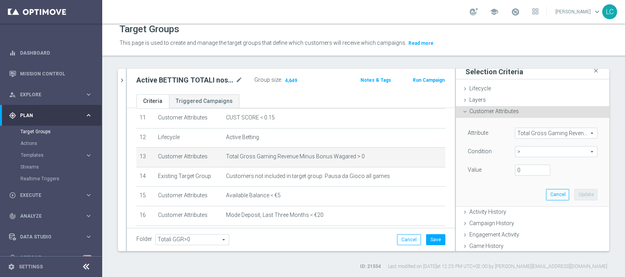
click at [500, 132] on span "Total Gross Gaming Revenue Minus Bonus Wagared" at bounding box center [556, 133] width 82 height 10
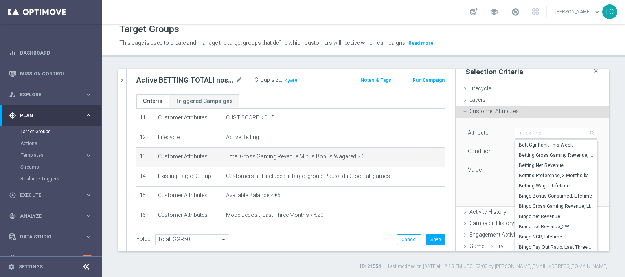
scroll to position [196, 0]
click at [485, 143] on div "Attribute Total Gross Gaming Revenue Minus Bonus Wagared Total Gross Gaming Rev…" at bounding box center [533, 153] width 130 height 50
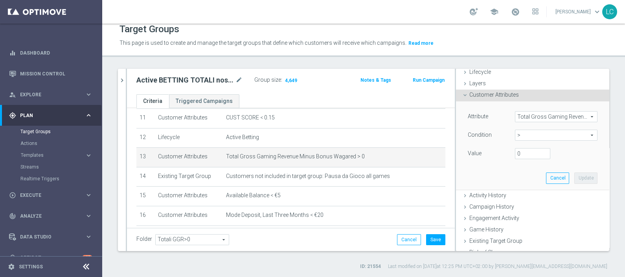
scroll to position [49, 0]
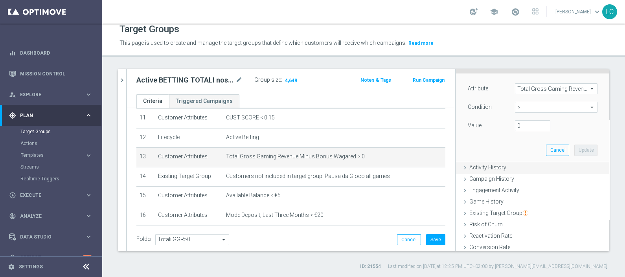
click at [495, 168] on span "Activity History" at bounding box center [487, 167] width 37 height 6
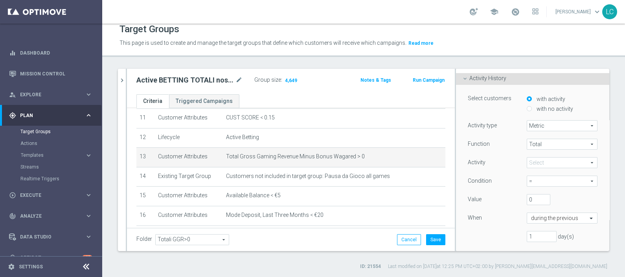
click at [500, 161] on span at bounding box center [562, 163] width 70 height 10
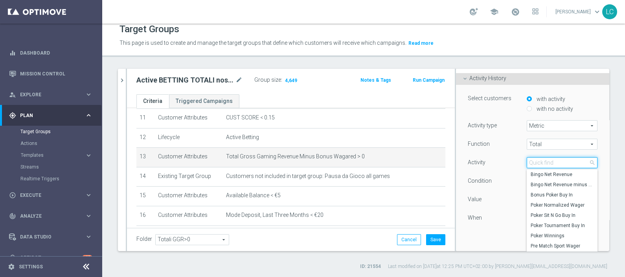
click at [500, 161] on input "search" at bounding box center [562, 162] width 71 height 11
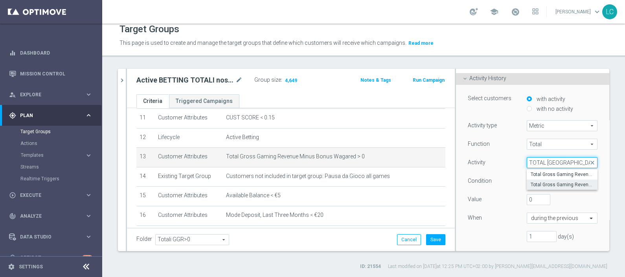
type input "TOTAL GROSS GA"
click at [500, 183] on span "Total Gross Gaming Revenue minus Bonus Consumed" at bounding box center [562, 185] width 63 height 6
type input "Total Gross Gaming Revenue minus Bonus Consumed"
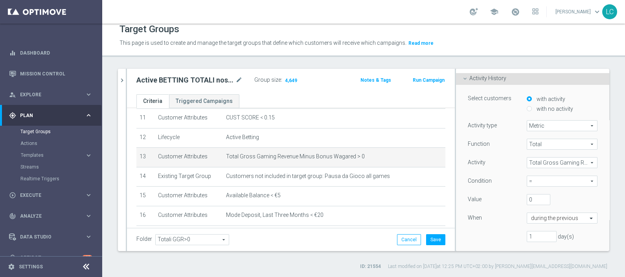
click at [500, 178] on span "=" at bounding box center [562, 181] width 70 height 10
click at [500, 214] on span ">" at bounding box center [562, 213] width 63 height 6
type input ">"
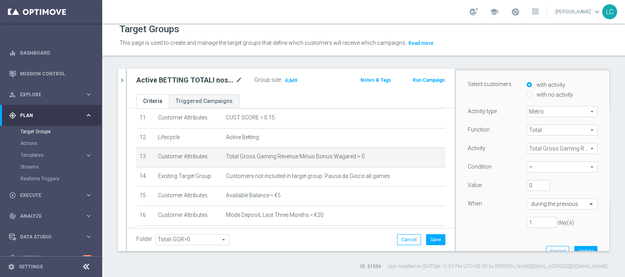
scroll to position [98, 0]
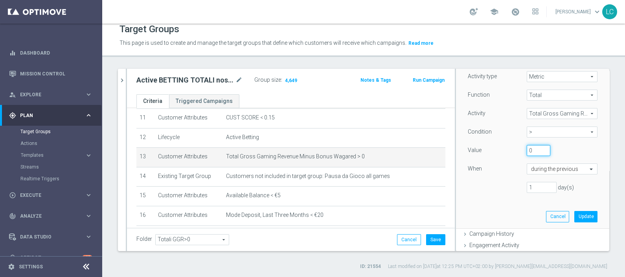
drag, startPoint x: 522, startPoint y: 149, endPoint x: 497, endPoint y: 147, distance: 25.6
click at [497, 147] on div "Value 0" at bounding box center [532, 151] width 141 height 13
type input "200"
drag, startPoint x: 523, startPoint y: 186, endPoint x: 481, endPoint y: 187, distance: 41.7
click at [481, 187] on div "1 day(s)" at bounding box center [532, 187] width 141 height 11
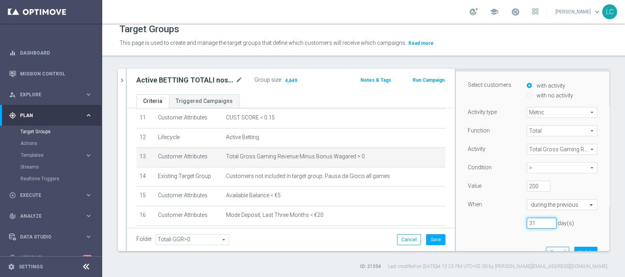
scroll to position [49, 0]
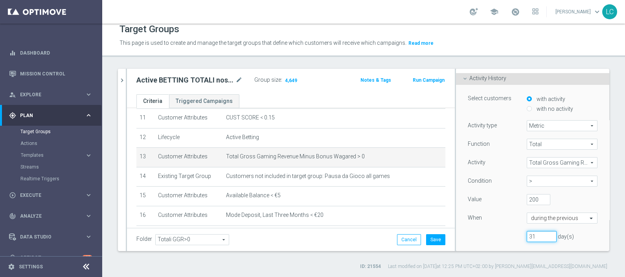
type input "3"
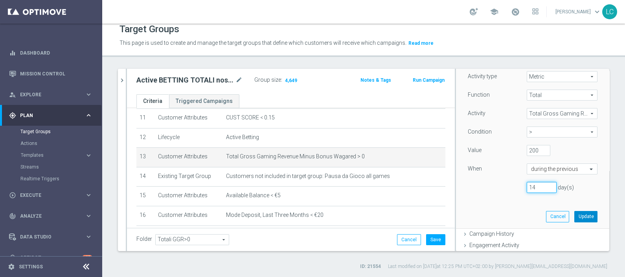
type input "14"
click at [500, 217] on button "Update" at bounding box center [585, 216] width 23 height 11
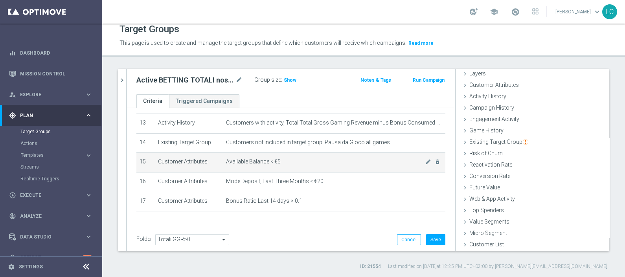
scroll to position [271, 0]
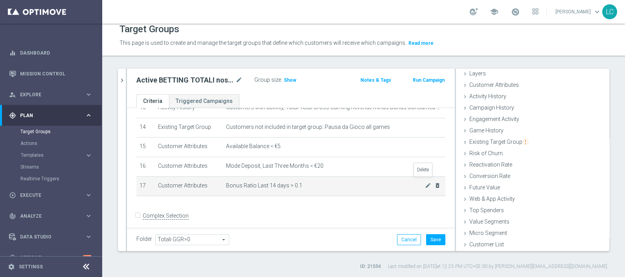
click at [434, 182] on icon "delete_forever" at bounding box center [437, 185] width 6 height 6
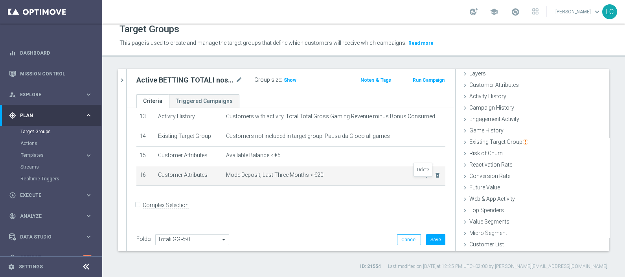
scroll to position [252, 0]
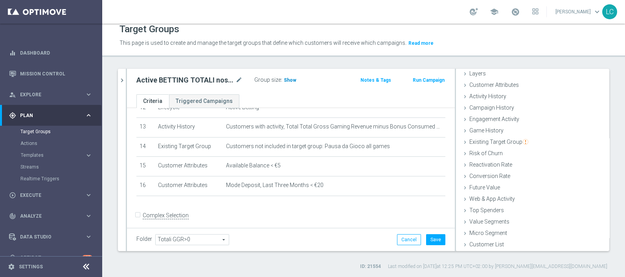
click at [289, 81] on span "Show" at bounding box center [290, 80] width 13 height 6
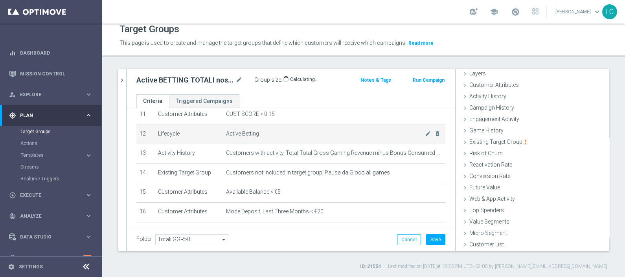
scroll to position [203, 0]
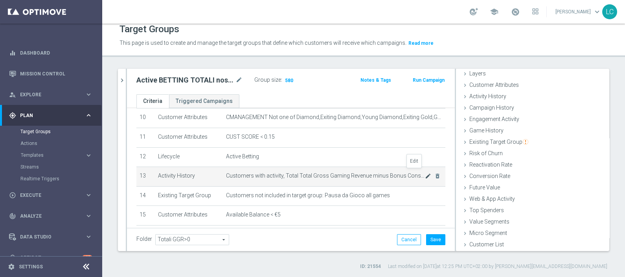
click at [425, 173] on icon "mode_edit" at bounding box center [428, 176] width 6 height 6
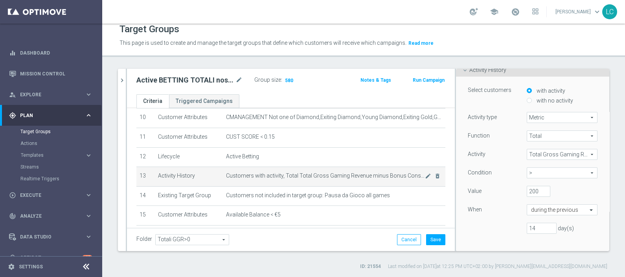
scroll to position [252, 0]
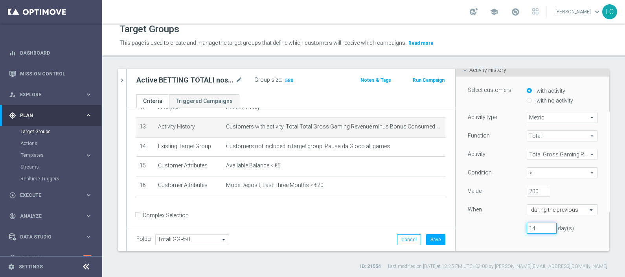
drag, startPoint x: 527, startPoint y: 228, endPoint x: 502, endPoint y: 229, distance: 24.4
click at [500, 221] on div "14 day(s)" at bounding box center [532, 228] width 141 height 11
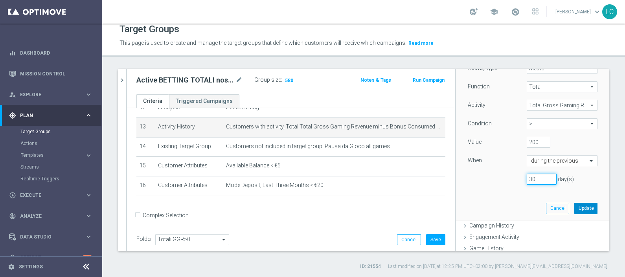
type input "30"
click at [500, 207] on button "Update" at bounding box center [585, 208] width 23 height 11
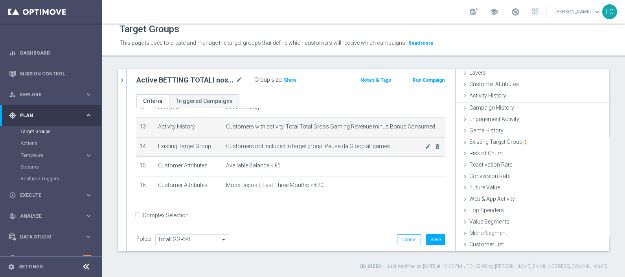
scroll to position [31, 0]
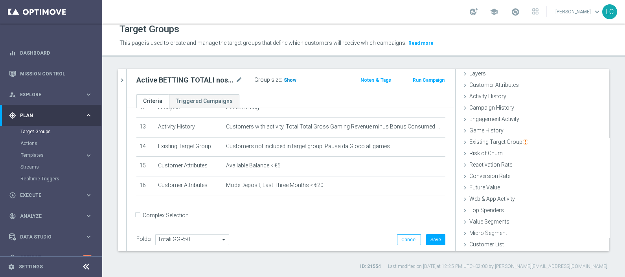
click at [288, 77] on span "Show" at bounding box center [290, 80] width 13 height 6
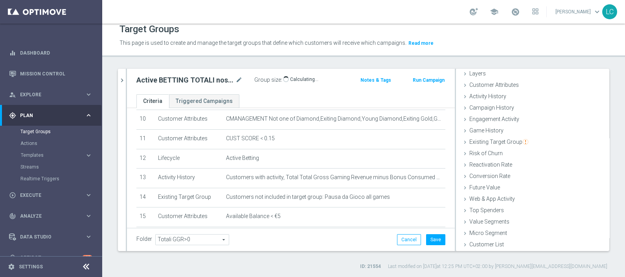
scroll to position [203, 0]
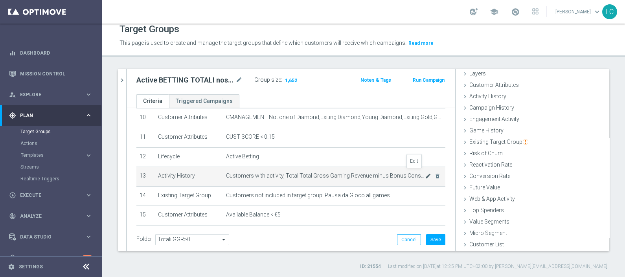
click at [425, 173] on icon "mode_edit" at bounding box center [428, 176] width 6 height 6
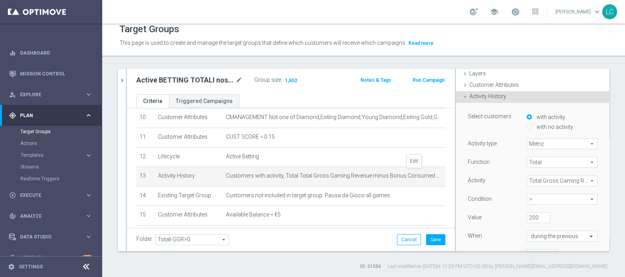
scroll to position [57, 0]
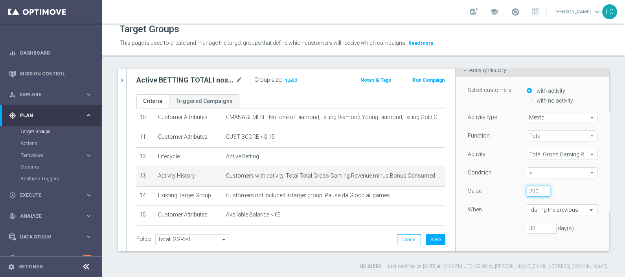
drag, startPoint x: 527, startPoint y: 190, endPoint x: 511, endPoint y: 189, distance: 16.1
click at [500, 189] on div "200" at bounding box center [538, 191] width 35 height 11
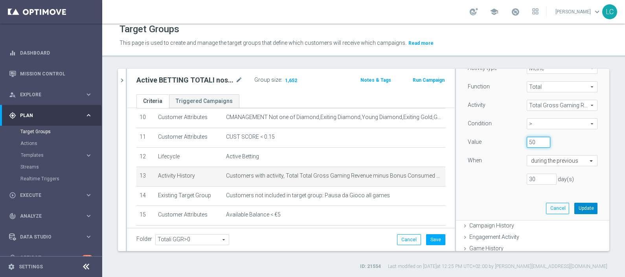
type input "50"
click at [500, 209] on button "Update" at bounding box center [585, 208] width 23 height 11
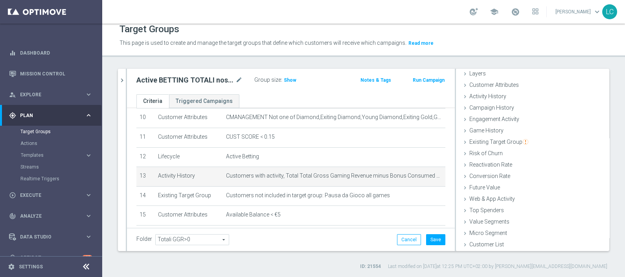
scroll to position [31, 0]
click at [287, 81] on span "Show" at bounding box center [290, 80] width 13 height 6
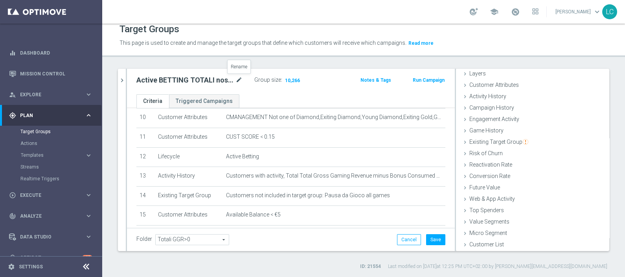
click at [239, 77] on icon "mode_edit" at bounding box center [238, 79] width 7 height 9
drag, startPoint x: 239, startPoint y: 79, endPoint x: 199, endPoint y: 88, distance: 41.1
click at [199, 88] on div "Active BETTING TOTALI nosaldo GGRnb > 0 L3M Media<20 Group size : 10,266 Notes …" at bounding box center [291, 82] width 328 height 26
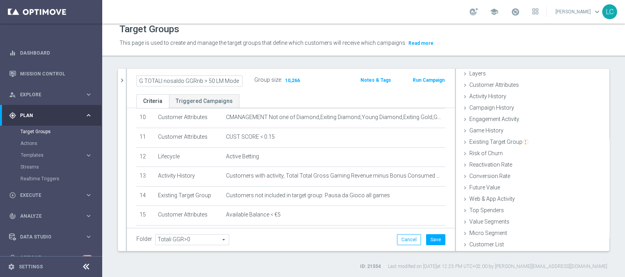
type input "Active BETTING TOTALI nosaldo GGRnb > 50 LM Mode L"
click at [312, 78] on div "Group size : 10,266" at bounding box center [293, 79] width 79 height 9
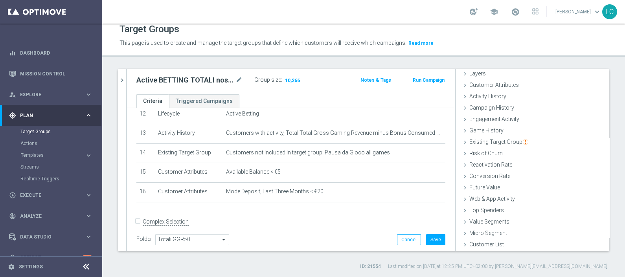
scroll to position [252, 0]
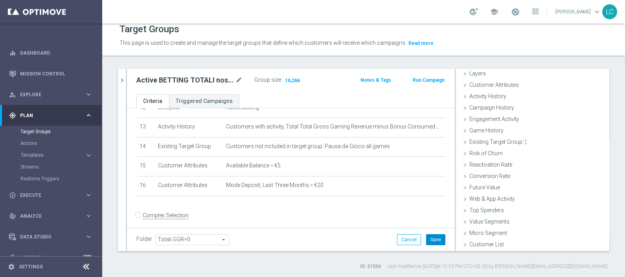
click at [433, 221] on button "Save" at bounding box center [435, 239] width 19 height 11
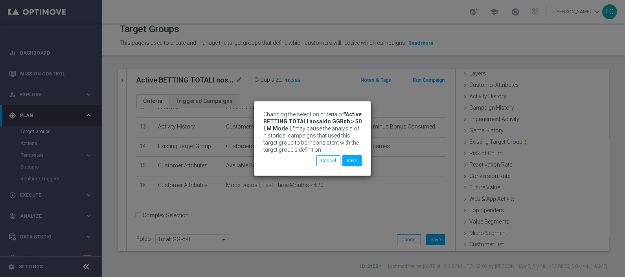
click at [362, 158] on div "Changing the selection criteria of "Active BETTING TOTALI nosaldo GGRnb > 50 LM…" at bounding box center [312, 138] width 117 height 74
click at [360, 159] on button "Save" at bounding box center [351, 160] width 19 height 11
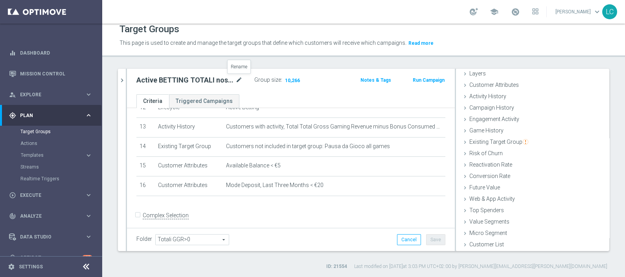
click at [240, 79] on icon "mode_edit" at bounding box center [238, 79] width 7 height 9
click at [119, 78] on icon "chevron_right" at bounding box center [121, 80] width 7 height 7
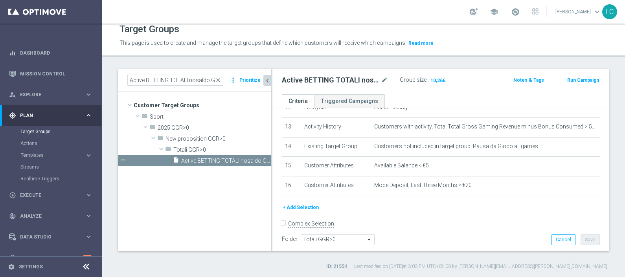
scroll to position [44, 0]
click at [219, 77] on span "close" at bounding box center [218, 80] width 6 height 6
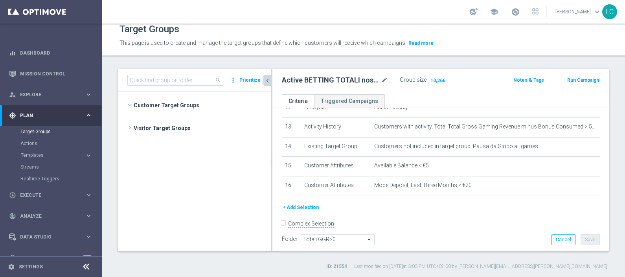
scroll to position [421, 0]
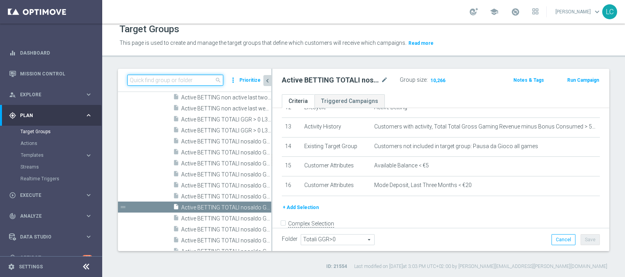
click at [206, 78] on input at bounding box center [175, 80] width 96 height 11
paste input "Active BETTING nosaldo GGRnb > 0 L2W mode H-M TOP"
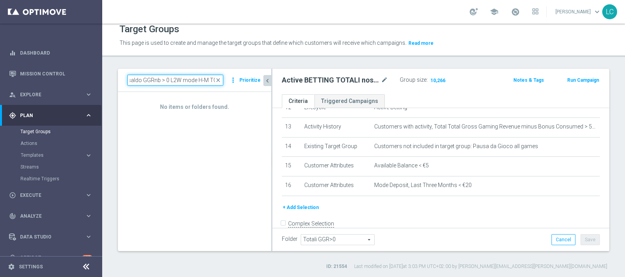
type input "Active BETTING nosaldo GGRnb > 0 L2W mode H-M TOP"
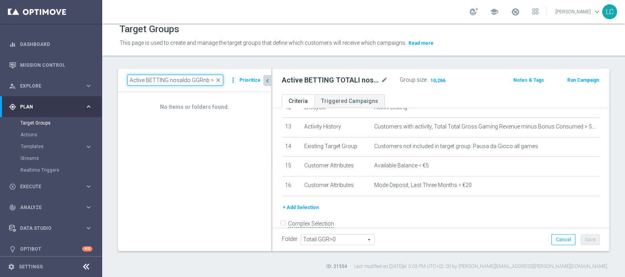
scroll to position [14, 0]
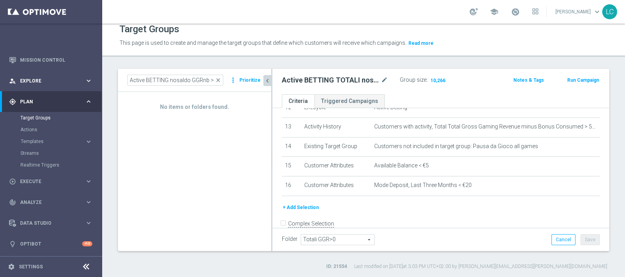
click at [35, 77] on div "person_search Explore" at bounding box center [47, 80] width 76 height 7
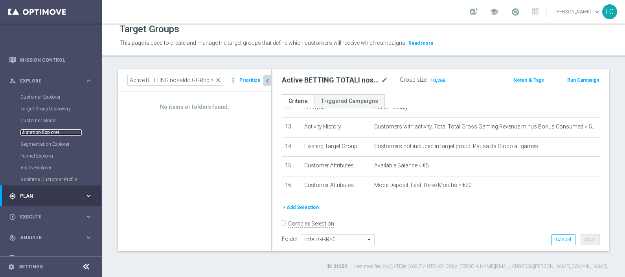
click at [43, 130] on link "Migration Explorer" at bounding box center [50, 132] width 61 height 6
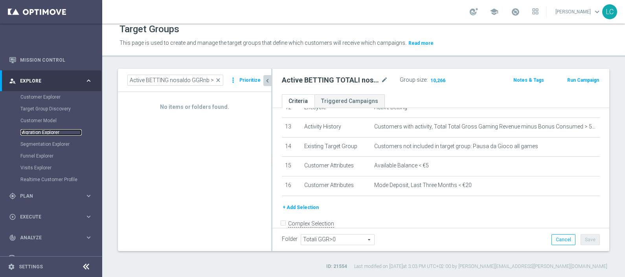
click at [28, 131] on link "Migration Explorer" at bounding box center [50, 132] width 61 height 6
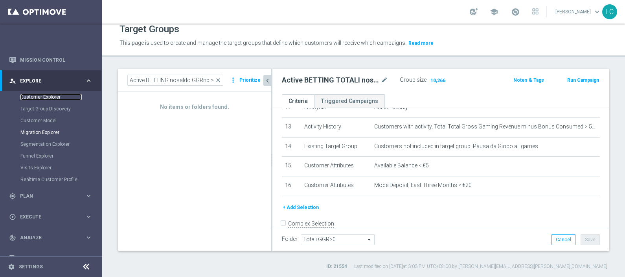
click at [47, 98] on link "Customer Explorer" at bounding box center [50, 97] width 61 height 6
click at [45, 129] on link "Migration Explorer" at bounding box center [50, 132] width 61 height 6
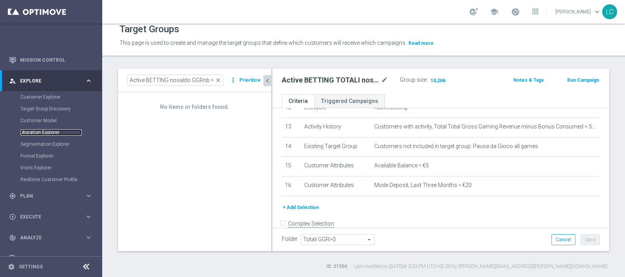
click at [45, 129] on link "Migration Explorer" at bounding box center [50, 132] width 61 height 6
click at [50, 97] on link "Customer Explorer" at bounding box center [50, 97] width 61 height 6
click at [43, 129] on link "Migration Explorer" at bounding box center [50, 132] width 61 height 6
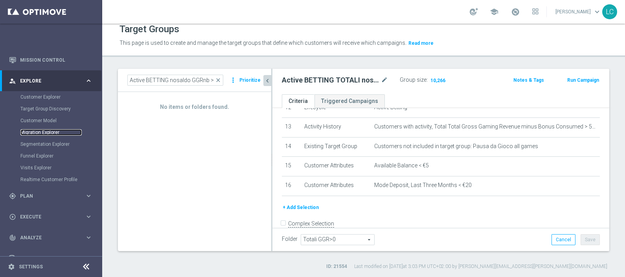
click at [43, 129] on link "Migration Explorer" at bounding box center [50, 132] width 61 height 6
click at [40, 134] on link "Migration Explorer" at bounding box center [50, 132] width 61 height 6
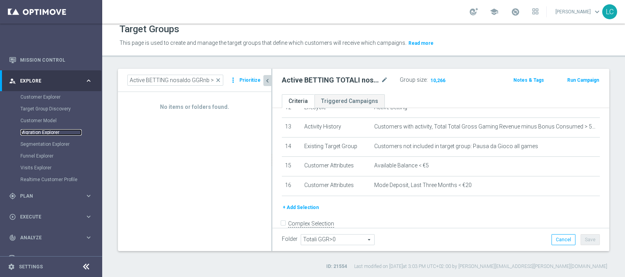
click at [40, 134] on link "Migration Explorer" at bounding box center [50, 132] width 61 height 6
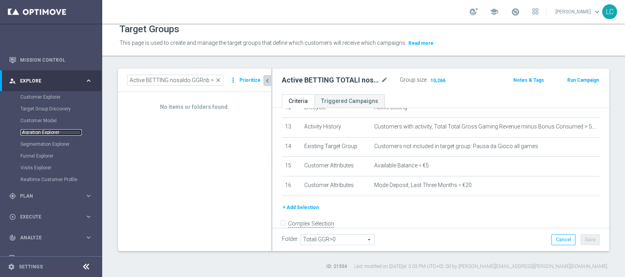
click at [40, 134] on link "Migration Explorer" at bounding box center [50, 132] width 61 height 6
click at [40, 143] on link "Segmentation Explorer" at bounding box center [50, 144] width 61 height 6
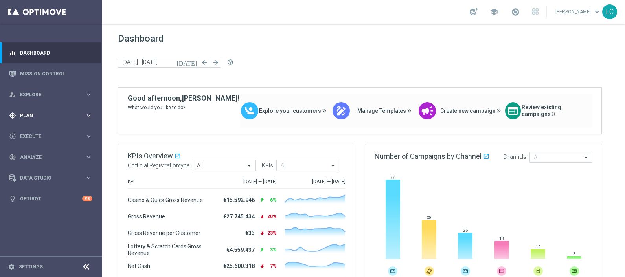
click at [38, 114] on span "Plan" at bounding box center [52, 115] width 65 height 5
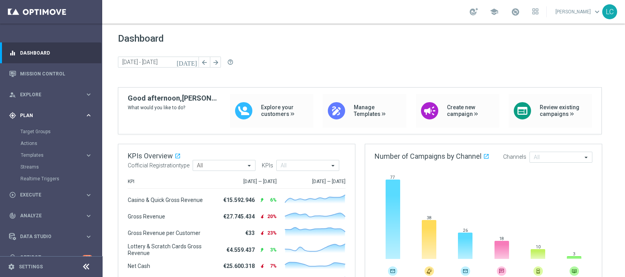
click at [38, 114] on span "Plan" at bounding box center [52, 115] width 65 height 5
click at [31, 157] on span "Analyze" at bounding box center [52, 157] width 65 height 5
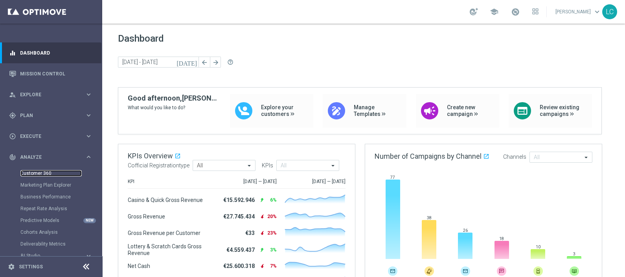
click at [35, 173] on link "Customer 360" at bounding box center [50, 173] width 61 height 6
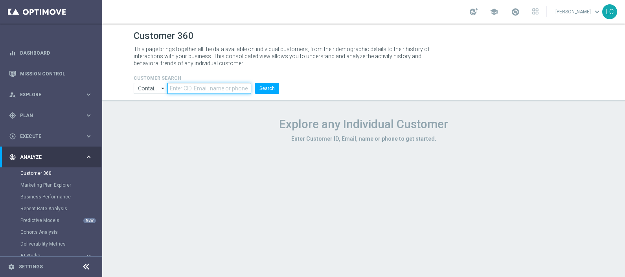
click at [204, 85] on input "text" at bounding box center [209, 88] width 84 height 11
type input "phimperatoreadriano@gmail.com"
click at [237, 89] on input "phimperatoreadriano@gmail.com" at bounding box center [209, 88] width 84 height 11
type input "lore5cap@outlook.com"
click at [270, 87] on button "Search" at bounding box center [267, 88] width 24 height 11
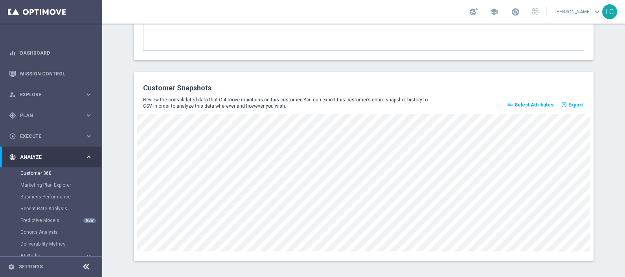
scroll to position [1086, 0]
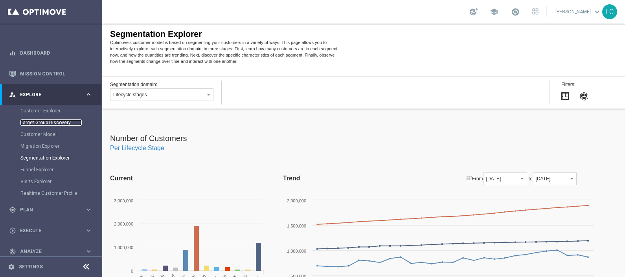
click at [35, 119] on link "Target Group Discovery" at bounding box center [50, 122] width 61 height 6
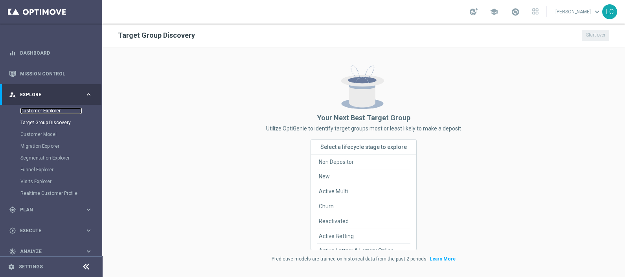
click at [45, 109] on link "Customer Explorer" at bounding box center [50, 111] width 61 height 6
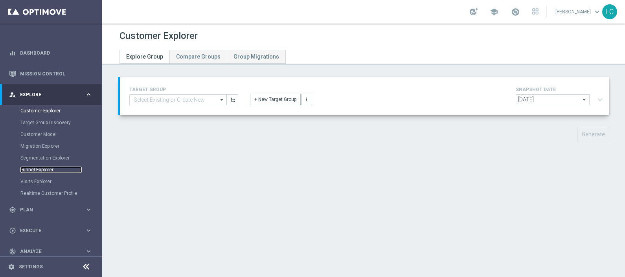
click at [49, 169] on link "Funnel Explorer" at bounding box center [50, 170] width 61 height 6
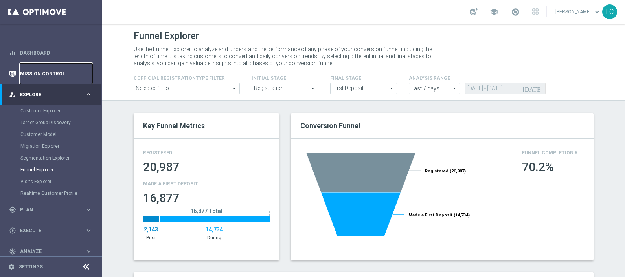
click at [51, 73] on link "Mission Control" at bounding box center [56, 73] width 72 height 21
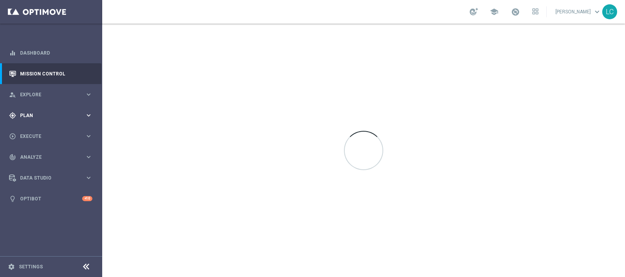
click at [39, 113] on span "Plan" at bounding box center [52, 115] width 65 height 5
click at [42, 131] on link "Target Groups" at bounding box center [50, 132] width 61 height 6
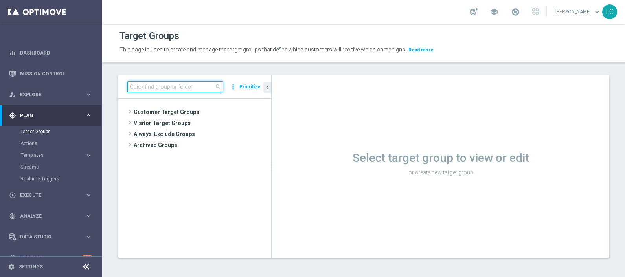
click at [157, 92] on input at bounding box center [175, 86] width 96 height 11
paste input "Active BETTING nosaldo GGRnb > 0 L2W mode H-M TOP"
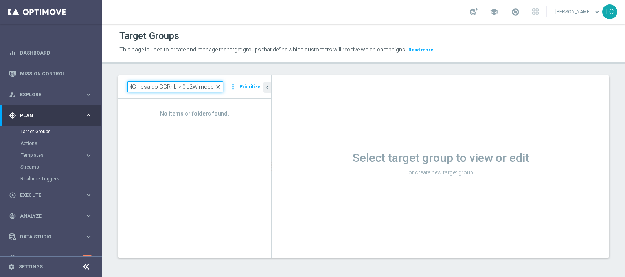
scroll to position [0, 31]
type input "Active BETTING nosaldo GGRnb > 0 L2W mode H"
click at [220, 87] on span "close" at bounding box center [218, 87] width 6 height 6
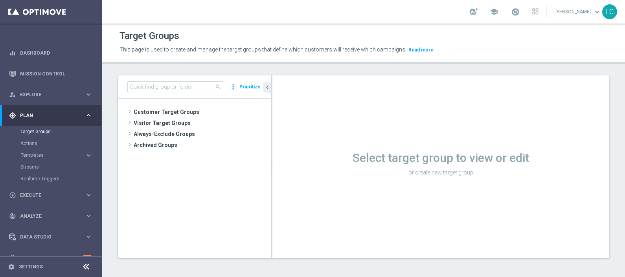
click at [220, 85] on span "search" at bounding box center [218, 87] width 6 height 6
click at [197, 77] on div "search more_vert Prioritize" at bounding box center [194, 86] width 153 height 23
click at [197, 84] on input at bounding box center [175, 86] width 96 height 11
paste input "Active BETTING nosaldo GGR > 0 L3M modeH"
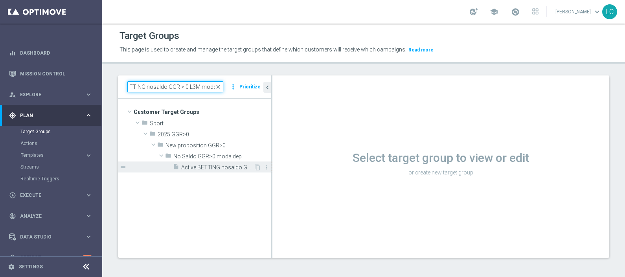
type input "Active BETTING nosaldo GGR > 0 L3M modeH"
click at [195, 166] on span "Active BETTING nosaldo GGR > 0 L3M modeH" at bounding box center [217, 167] width 72 height 7
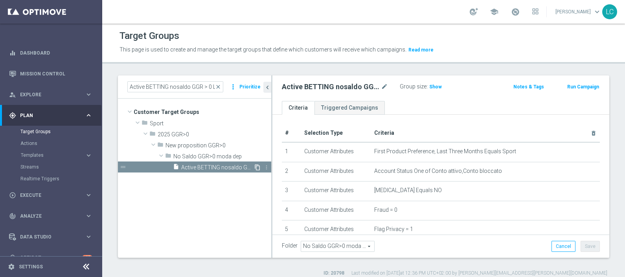
click at [255, 166] on icon "content_copy" at bounding box center [257, 167] width 6 height 6
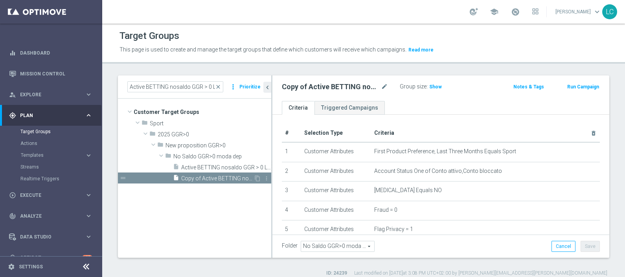
click at [206, 175] on span "Copy of Active BETTING nosaldo GGR > 0 L3M modeH" at bounding box center [217, 178] width 72 height 7
click at [383, 88] on icon "mode_edit" at bounding box center [384, 86] width 7 height 9
click at [385, 86] on icon "mode_edit" at bounding box center [384, 86] width 7 height 9
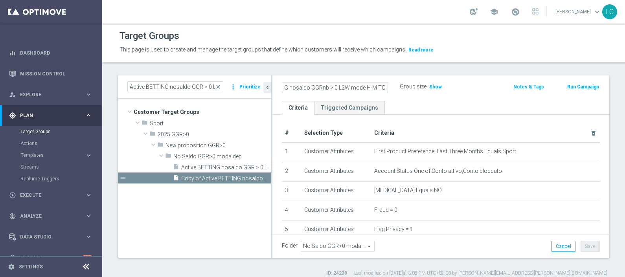
type input "Active BETTING nosaldo GGRnb > 0 L2W mode H-M TOP"
click at [415, 105] on ul "Criteria Triggered Campaigns" at bounding box center [440, 108] width 337 height 14
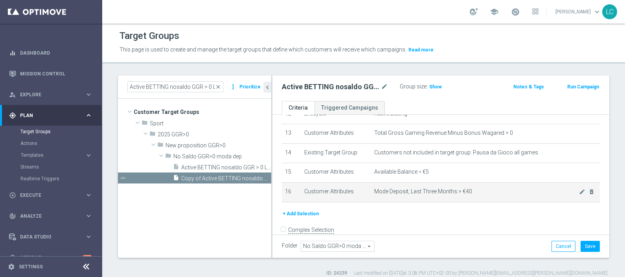
scroll to position [253, 0]
click at [579, 188] on icon "mode_edit" at bounding box center [582, 191] width 6 height 6
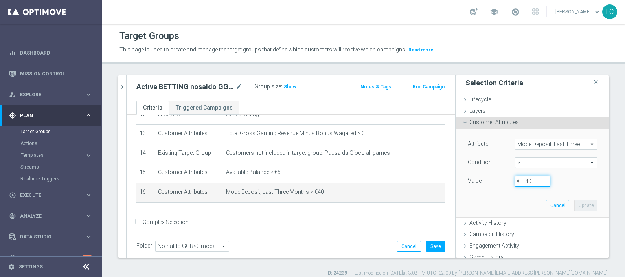
drag, startPoint x: 523, startPoint y: 180, endPoint x: 512, endPoint y: 181, distance: 10.6
click at [512, 181] on div "40 €" at bounding box center [532, 181] width 47 height 11
type input "20"
click at [574, 204] on button "Update" at bounding box center [585, 205] width 23 height 11
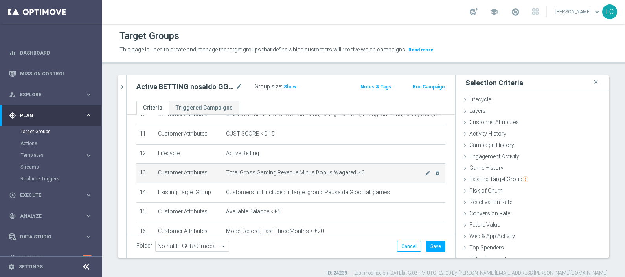
scroll to position [213, 0]
click at [425, 169] on icon "mode_edit" at bounding box center [428, 172] width 6 height 6
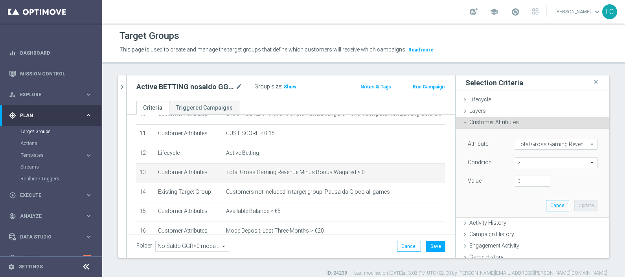
click at [556, 143] on span "Total Gross Gaming Revenue Minus Bonus Wagared" at bounding box center [556, 144] width 82 height 10
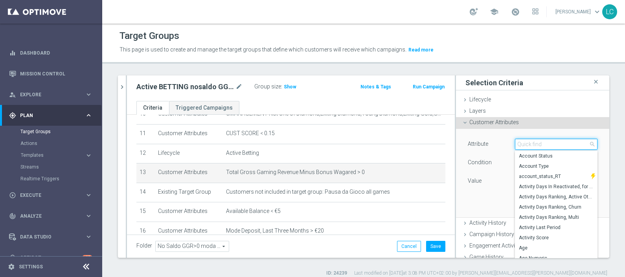
click at [556, 143] on input "search" at bounding box center [556, 144] width 83 height 11
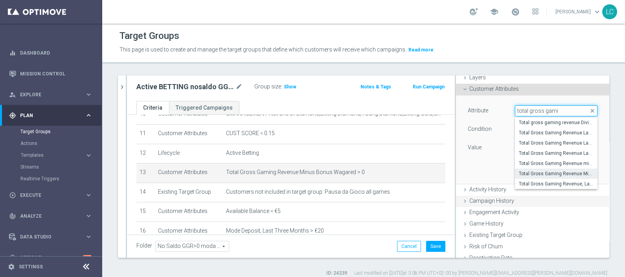
scroll to position [49, 0]
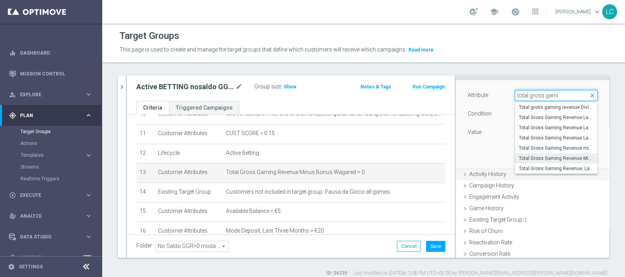
type input "total gross gami"
click at [489, 171] on span "Activity History" at bounding box center [487, 174] width 37 height 6
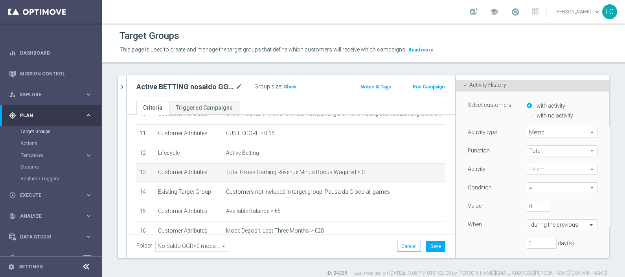
click at [539, 169] on span at bounding box center [562, 169] width 70 height 10
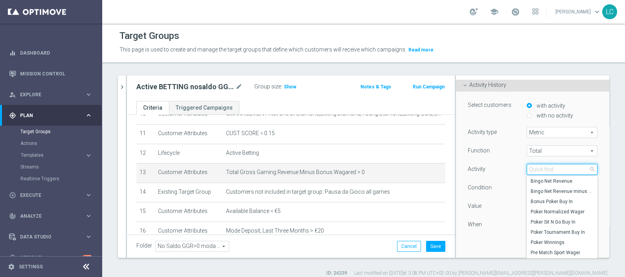
click at [539, 168] on input "search" at bounding box center [562, 169] width 71 height 11
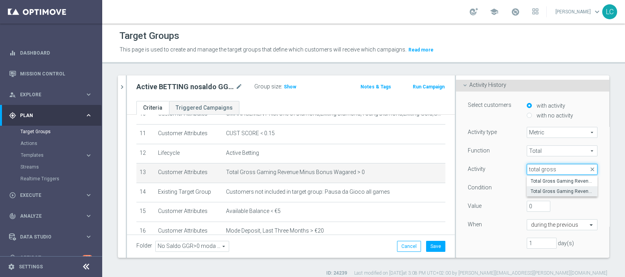
type input "total gross"
click at [546, 192] on span "Total Gross Gaming Revenue minus Bonus Consumed" at bounding box center [562, 191] width 63 height 6
type input "Total Gross Gaming Revenue minus Bonus Consumed"
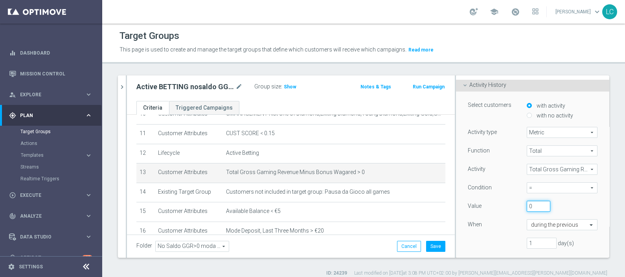
click at [527, 210] on input "0" at bounding box center [539, 206] width 24 height 11
click at [527, 190] on span "=" at bounding box center [562, 188] width 70 height 10
click at [531, 219] on span ">" at bounding box center [562, 220] width 63 height 6
type input ">"
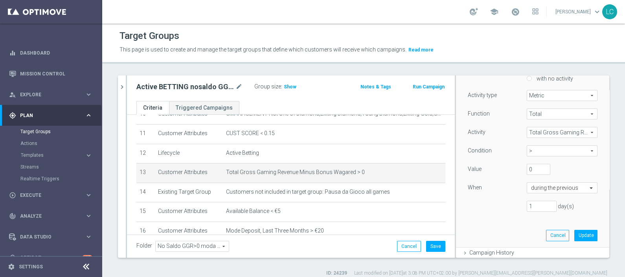
scroll to position [98, 0]
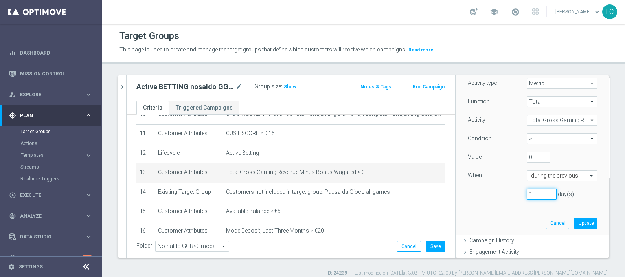
click at [530, 190] on input "1" at bounding box center [542, 194] width 30 height 11
type input "14"
click at [574, 224] on button "Update" at bounding box center [585, 223] width 23 height 11
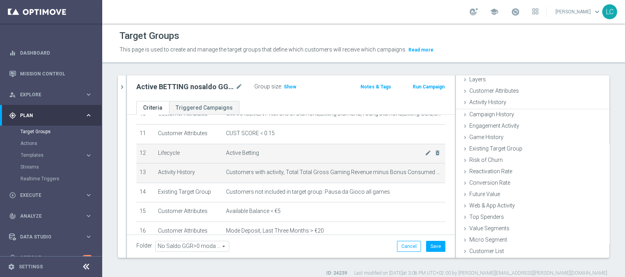
scroll to position [31, 0]
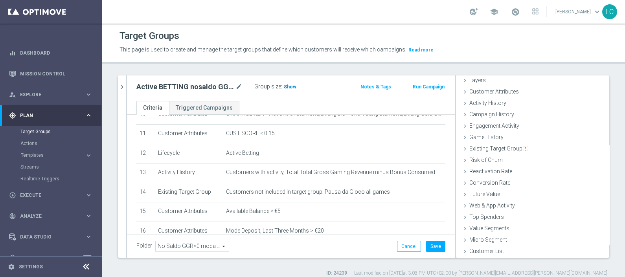
click at [285, 84] on span "Show" at bounding box center [290, 87] width 13 height 6
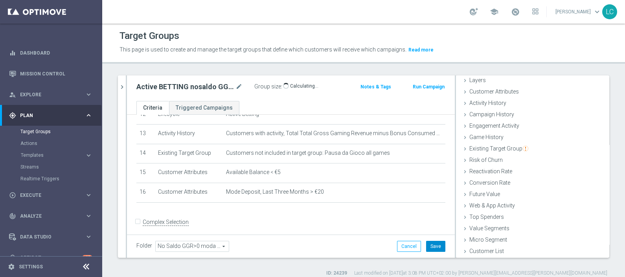
click at [433, 246] on button "Save" at bounding box center [435, 246] width 19 height 11
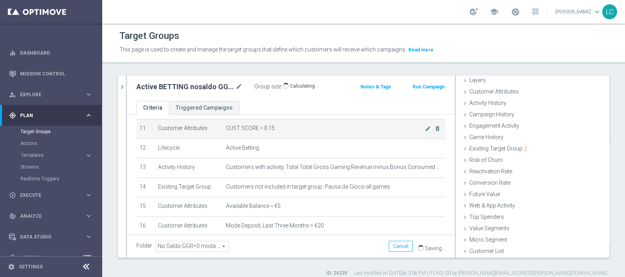
scroll to position [203, 0]
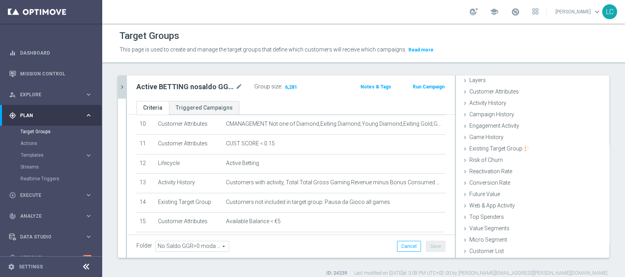
click at [122, 84] on icon "chevron_right" at bounding box center [121, 86] width 7 height 7
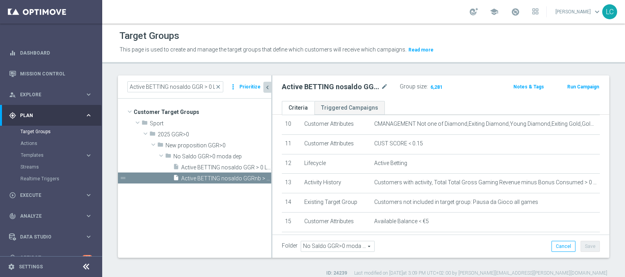
scroll to position [44, 0]
click at [220, 84] on span "close" at bounding box center [218, 87] width 6 height 6
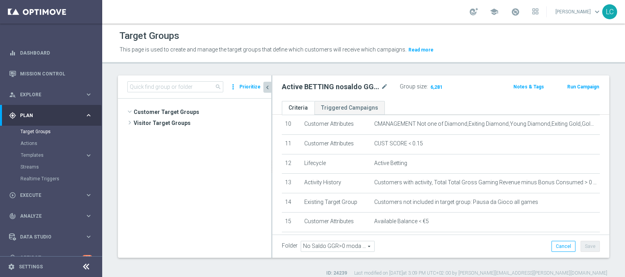
scroll to position [329, 0]
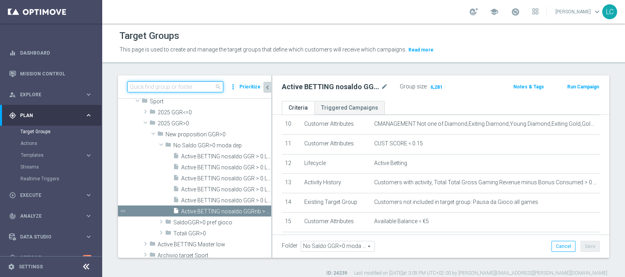
click at [200, 82] on input at bounding box center [175, 86] width 96 height 11
click at [148, 88] on input at bounding box center [175, 86] width 96 height 11
paste input "Active BETTING TOTALI saldo GGR > 0 L3M Bonus ratio>0,2"
type input "Active BETTING TOTALI saldo GGR > 0 L3M Bonus ratio>0,2"
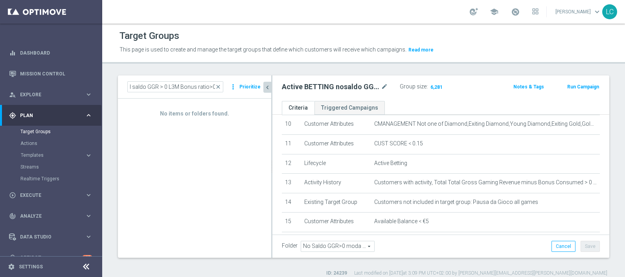
scroll to position [0, 0]
click at [178, 63] on div "Target Groups This page is used to create and manage the target groups that def…" at bounding box center [363, 150] width 523 height 253
click at [219, 84] on span "close" at bounding box center [218, 87] width 6 height 6
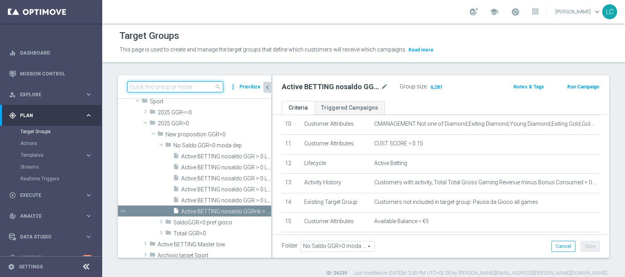
click at [189, 84] on input at bounding box center [175, 86] width 96 height 11
paste input "Active BETTING TOTALI saldo GGR > 0 L3M Bonus ratio>0,2"
type input "Active BETTING TOTALI saldo GGR > 0 L3M Bonus ratio>0,2"
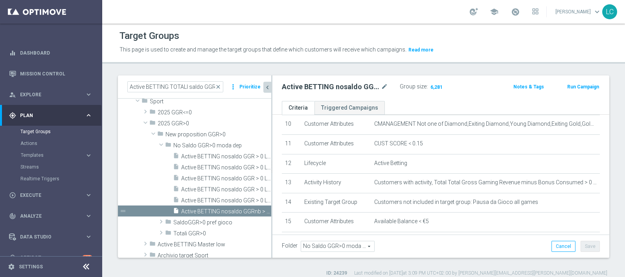
click at [185, 68] on div "Target Groups This page is used to create and manage the target groups that def…" at bounding box center [363, 150] width 523 height 253
click at [191, 84] on input "Active BETTING TOTALI saldo GGR > 0 L3M Bonus ratio>0,2" at bounding box center [175, 86] width 96 height 11
click at [193, 56] on div "This page is used to create and manage the target groups that define which cust…" at bounding box center [301, 50] width 375 height 13
click at [218, 86] on span "close" at bounding box center [218, 87] width 6 height 6
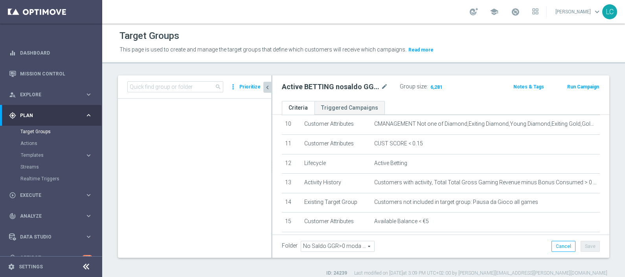
scroll to position [329, 0]
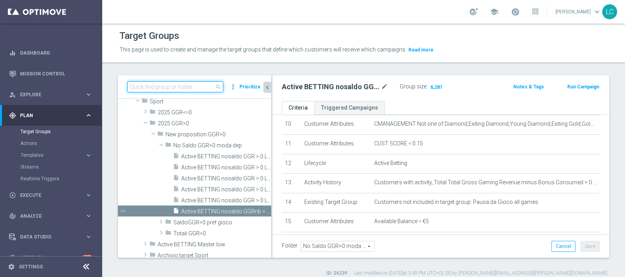
click at [194, 91] on input at bounding box center [175, 86] width 96 height 11
paste input "Active BETTING Master low TOTALI GGRnb>0"
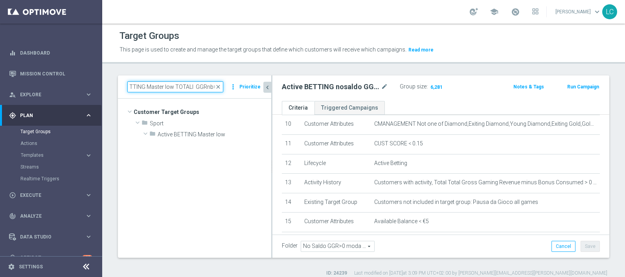
scroll to position [0, 0]
type input "Active BETTING Master low TOTALI GGRnb>0"
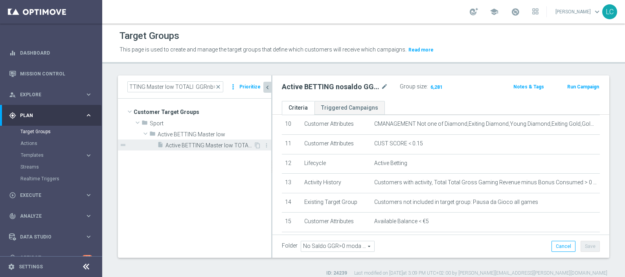
click at [219, 145] on span "Active BETTING Master low TOTALI GGRnb>0" at bounding box center [209, 145] width 88 height 7
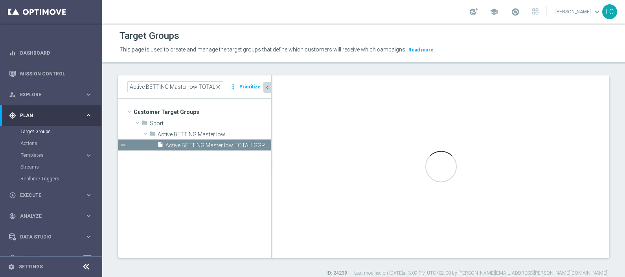
type input "Active BETTING Master low"
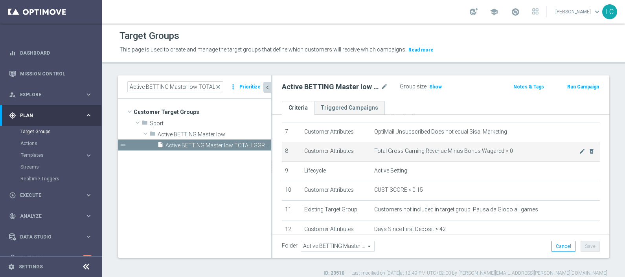
scroll to position [137, 0]
click at [579, 148] on icon "mode_edit" at bounding box center [582, 151] width 6 height 6
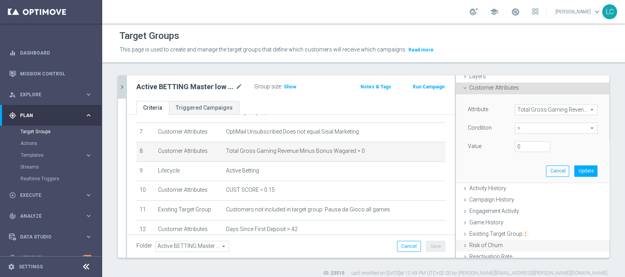
scroll to position [21, 0]
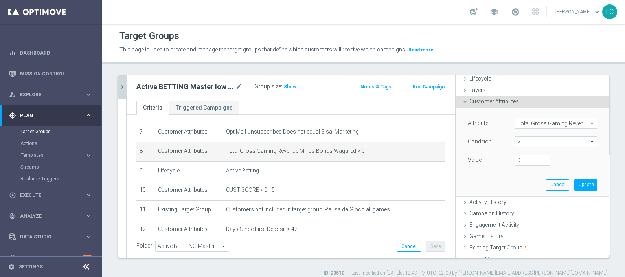
click at [518, 145] on span ">" at bounding box center [556, 142] width 82 height 10
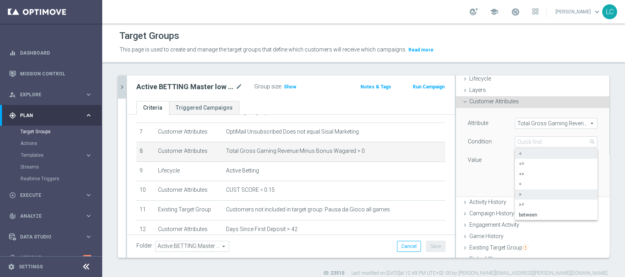
click at [519, 155] on span "<" at bounding box center [556, 154] width 75 height 6
type input "<"
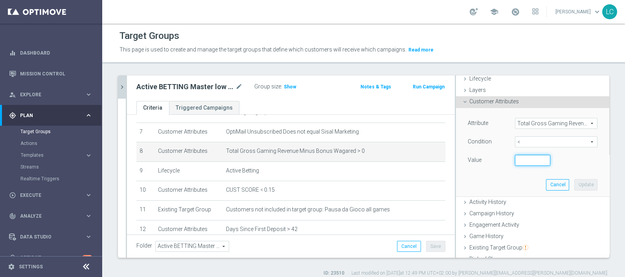
click at [517, 158] on input "number" at bounding box center [532, 160] width 35 height 11
type input "0"
click at [576, 186] on button "Update" at bounding box center [585, 184] width 23 height 11
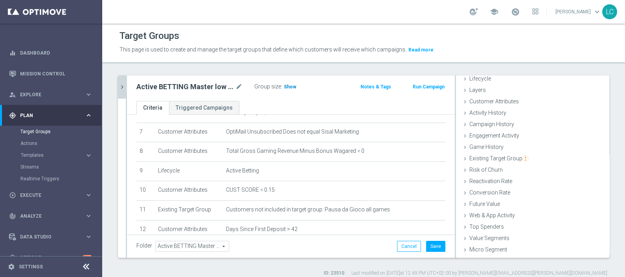
click at [290, 87] on span "Show" at bounding box center [290, 87] width 13 height 6
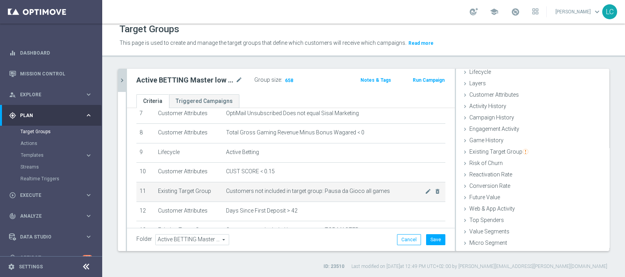
scroll to position [134, 0]
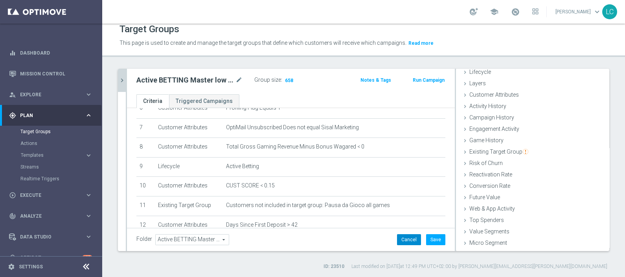
click at [397, 240] on button "Cancel" at bounding box center [409, 239] width 24 height 11
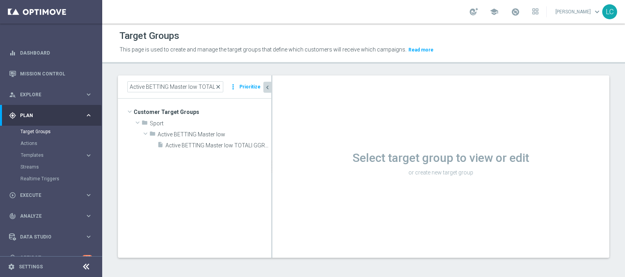
click at [220, 88] on span "close" at bounding box center [218, 87] width 6 height 6
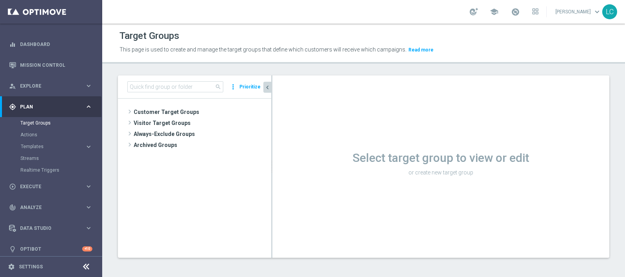
scroll to position [14, 0]
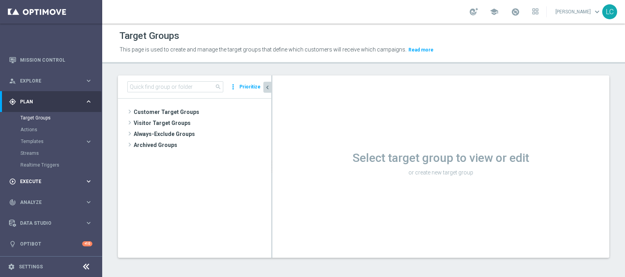
click at [39, 179] on span "Execute" at bounding box center [52, 181] width 65 height 5
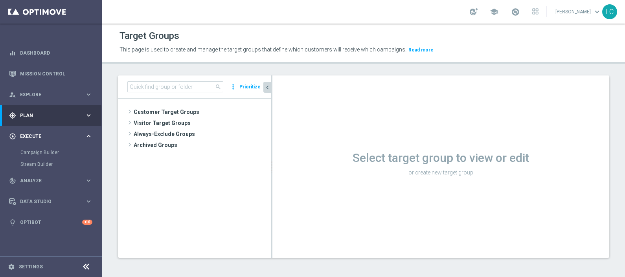
scroll to position [0, 0]
click at [47, 119] on div "gps_fixed Plan keyboard_arrow_right" at bounding box center [50, 115] width 101 height 21
click at [40, 154] on span "Templates" at bounding box center [49, 155] width 56 height 5
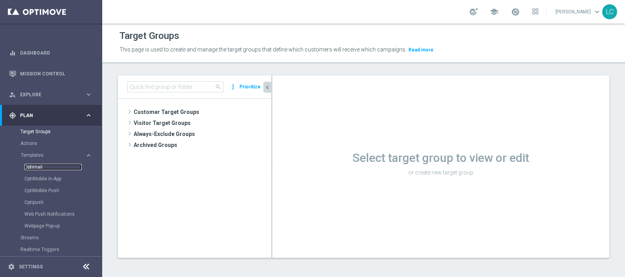
click at [37, 165] on link "Optimail" at bounding box center [52, 167] width 57 height 6
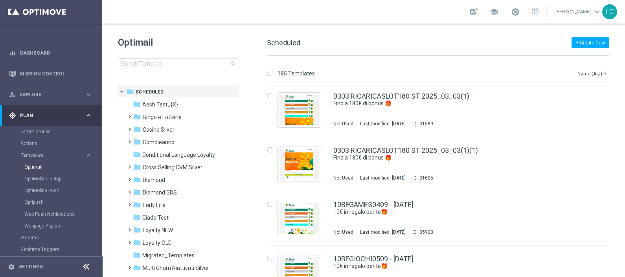
click at [184, 56] on div "Optimail search" at bounding box center [186, 52] width 136 height 33
click at [182, 63] on input at bounding box center [178, 63] width 120 height 11
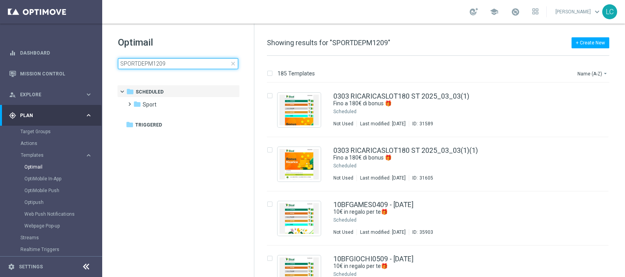
type input "SPORTDEPM1209"
click at [166, 25] on div "Optimail SPORTDEPM1209 close folder 1 Folder folder Scheduled more_vert folder …" at bounding box center [178, 72] width 152 height 97
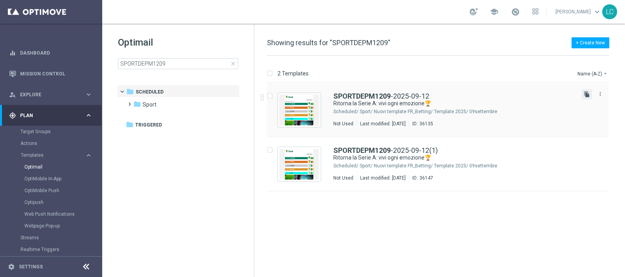
click at [588, 92] on icon "file_copy" at bounding box center [587, 94] width 6 height 6
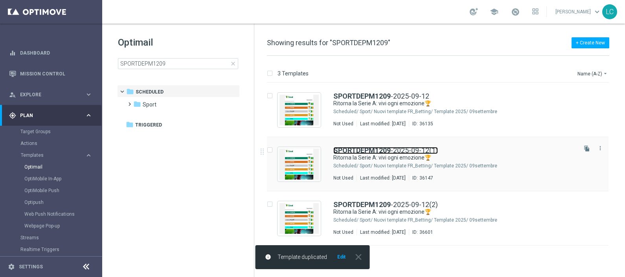
click at [377, 151] on b "SPORTDEPM1209" at bounding box center [361, 150] width 57 height 8
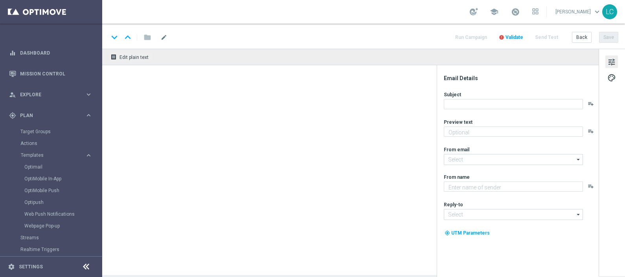
type textarea "fino a 10€ Freebet🎁"
type input "[EMAIL_ADDRESS][DOMAIN_NAME]"
type textarea "Sisal"
type input "[EMAIL_ADDRESS][DOMAIN_NAME]"
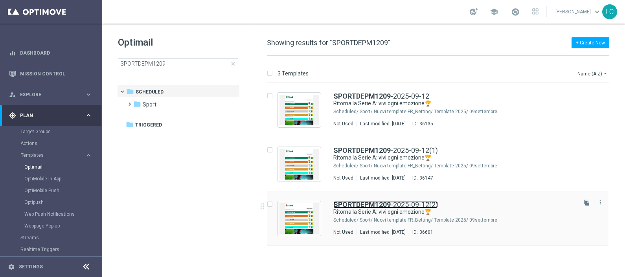
click at [420, 204] on link "SPORTDEPM1209 -2025-09-12(2)" at bounding box center [385, 204] width 105 height 7
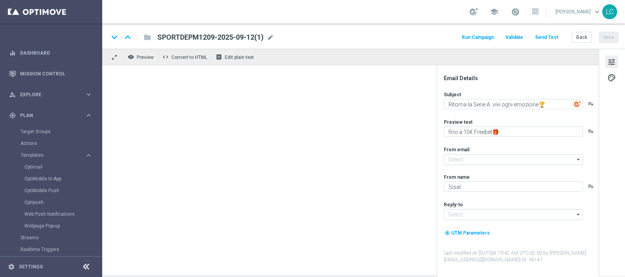
type input "[EMAIL_ADDRESS][DOMAIN_NAME]"
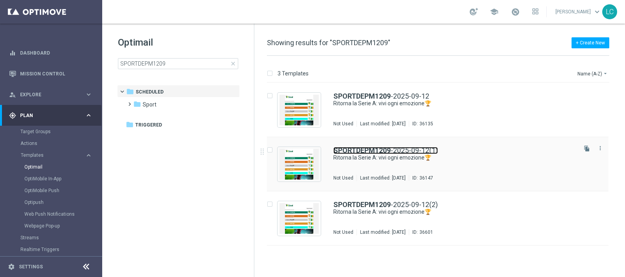
click at [402, 153] on link "SPORTDEPM1209 -2025-09-12(1)" at bounding box center [385, 150] width 105 height 7
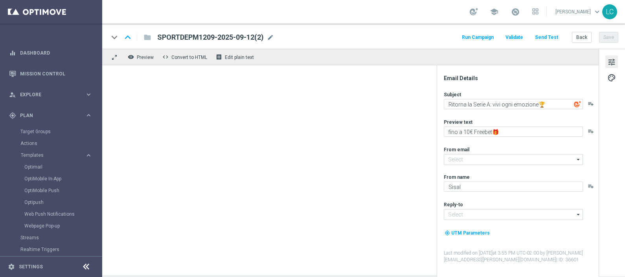
type input "[EMAIL_ADDRESS][DOMAIN_NAME]"
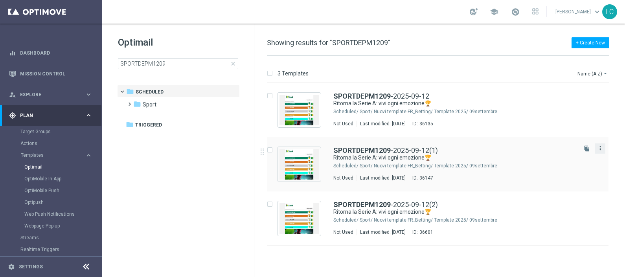
click at [599, 149] on icon "more_vert" at bounding box center [600, 148] width 6 height 6
click at [556, 176] on span "Delete" at bounding box center [552, 179] width 15 height 6
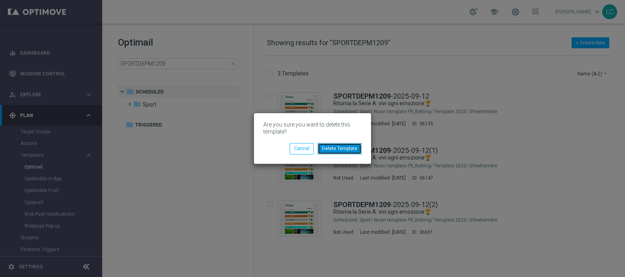
click at [334, 149] on button "Delete Template" at bounding box center [340, 148] width 44 height 11
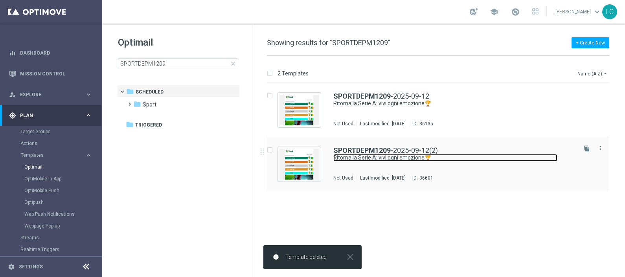
click at [366, 156] on link "Ritorna la Serie A: vivi ogni emozione🏆" at bounding box center [445, 157] width 224 height 7
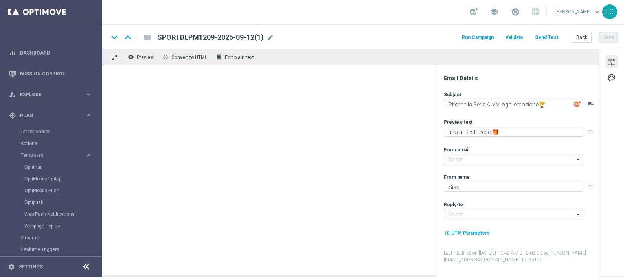
type input "SPORTDEPM1209-2025-09-12(2)"
type input "[EMAIL_ADDRESS][DOMAIN_NAME]"
click at [271, 35] on span "mode_edit" at bounding box center [270, 37] width 7 height 7
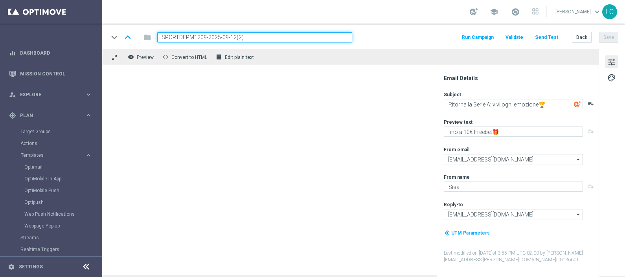
click at [203, 37] on input "SPORTDEPM1209-2025-09-12(2)" at bounding box center [254, 37] width 195 height 10
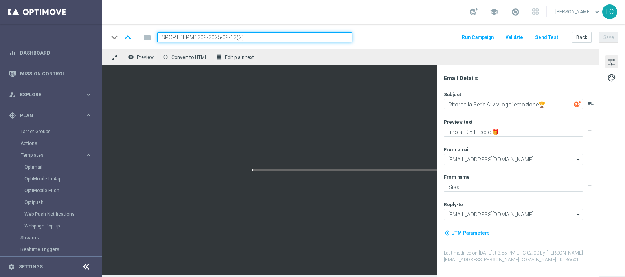
click at [208, 37] on input "SPORTDEPM1209-2025-09-12(2)" at bounding box center [254, 37] width 195 height 10
drag, startPoint x: 206, startPoint y: 36, endPoint x: 189, endPoint y: 39, distance: 17.2
click at [189, 39] on input "SPORTDEPM1209-2025-09-12(2)" at bounding box center [254, 37] width 195 height 10
click at [272, 35] on input "SPORTDEP3009-2025-09-12(2)" at bounding box center [254, 37] width 195 height 10
type input "SPORTDEP3009-2025-09-30"
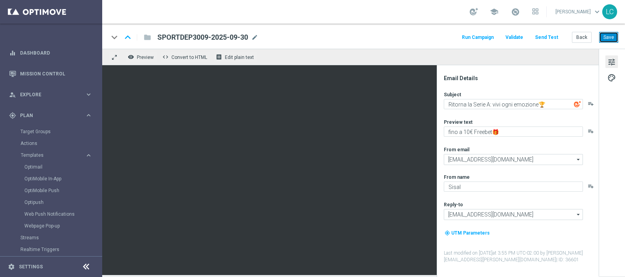
click at [612, 35] on button "Save" at bounding box center [608, 37] width 19 height 11
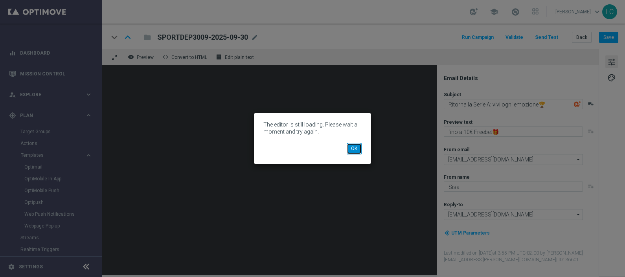
click at [350, 148] on button "OK" at bounding box center [354, 148] width 15 height 11
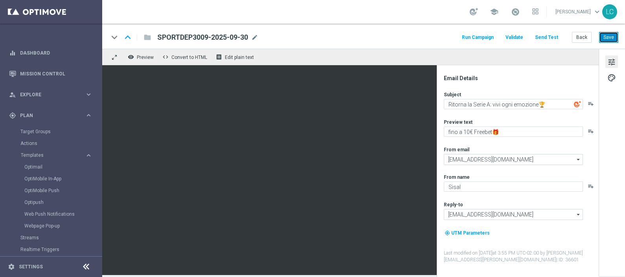
click at [611, 39] on button "Save" at bounding box center [608, 37] width 19 height 11
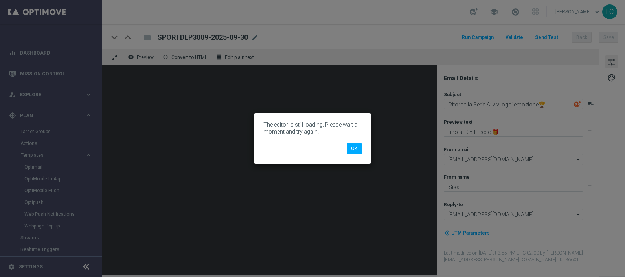
click at [397, 18] on modal-container "The editor is still loading. Please wait a moment and try again. OK" at bounding box center [312, 138] width 625 height 277
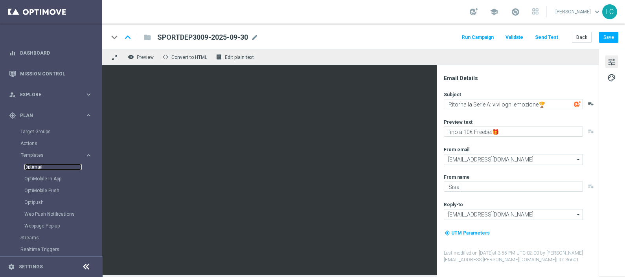
click at [37, 166] on link "Optimail" at bounding box center [52, 167] width 57 height 6
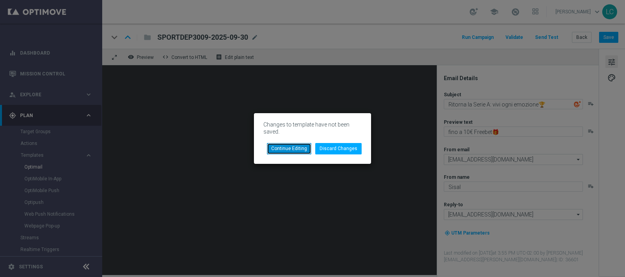
click at [292, 147] on button "Continue Editing" at bounding box center [289, 148] width 44 height 11
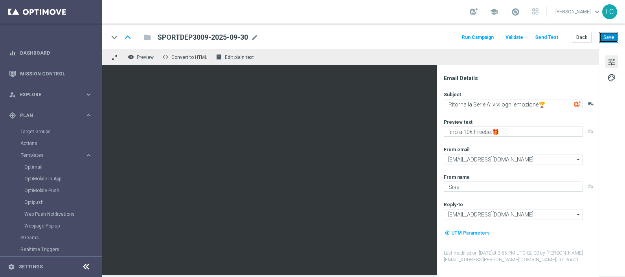
click at [609, 35] on button "Save" at bounding box center [608, 37] width 19 height 11
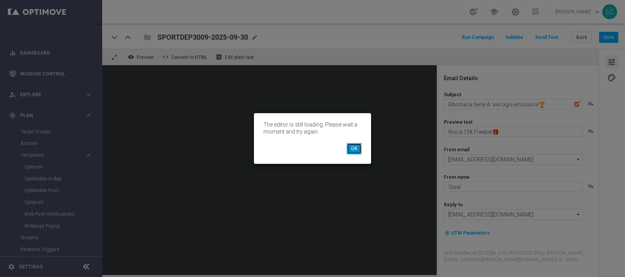
click at [356, 152] on button "OK" at bounding box center [354, 148] width 15 height 11
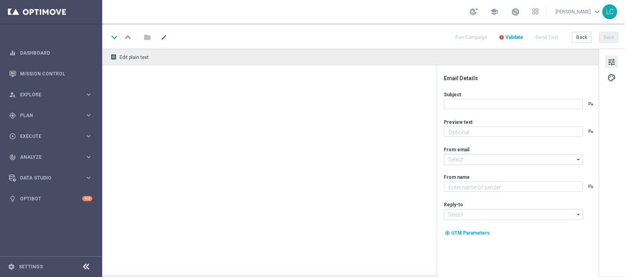
type textarea "fino a 10€ Freebet🎁"
type textarea "Sisal"
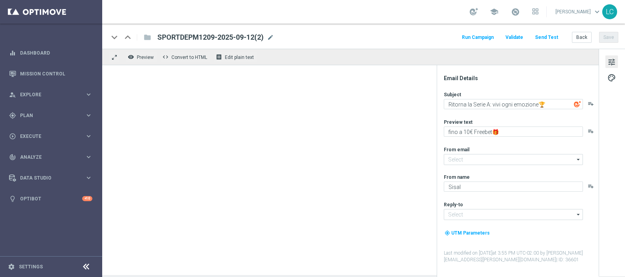
type input "[EMAIL_ADDRESS][DOMAIN_NAME]"
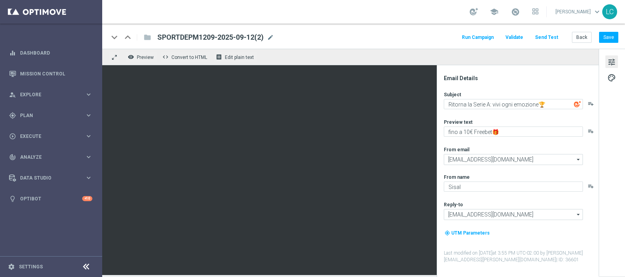
click at [224, 39] on span "SPORTDEPM1209-2025-09-12(2)" at bounding box center [210, 37] width 107 height 9
drag, startPoint x: 263, startPoint y: 35, endPoint x: 213, endPoint y: 40, distance: 50.5
click at [213, 40] on div "SPORTDEPM1209-2025-09-12(2) SPORTDEPM1209-2025-09-12(2) mode_edit" at bounding box center [212, 37] width 123 height 10
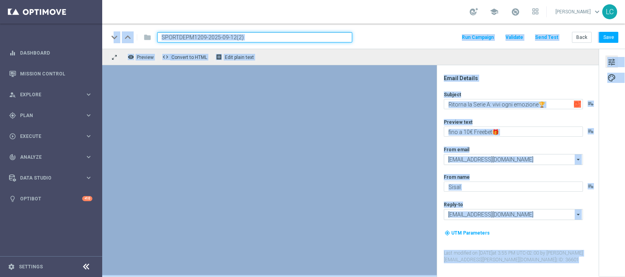
click at [273, 39] on input "SPORTDEPM1209-2025-09-12(2)" at bounding box center [254, 37] width 195 height 10
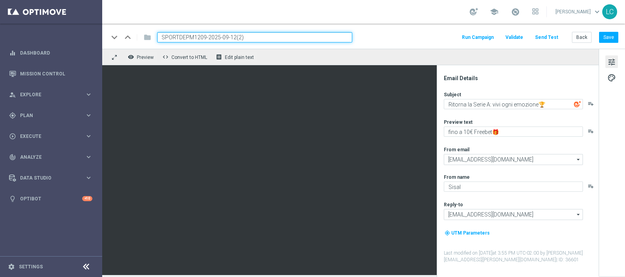
paste input "3009-2025-09-30"
type input "SPORTDEP3009-2025-09-30"
click at [373, 39] on div "keyboard_arrow_down keyboard_arrow_up folder SPORTDEP3009-2025-09-30 Run Campai…" at bounding box center [363, 37] width 510 height 10
click at [618, 38] on div "keyboard_arrow_down keyboard_arrow_up folder SPORTDEP3009-2025-09-30 Run Campai…" at bounding box center [363, 36] width 523 height 25
click at [611, 37] on button "Save" at bounding box center [608, 37] width 19 height 11
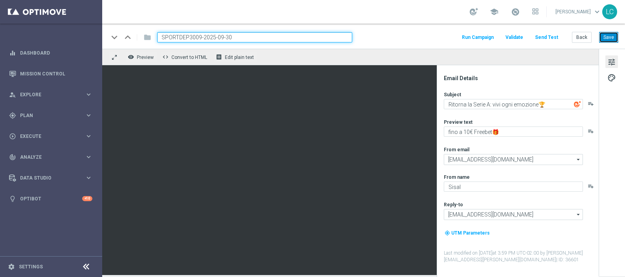
click at [607, 37] on button "Save" at bounding box center [608, 37] width 19 height 11
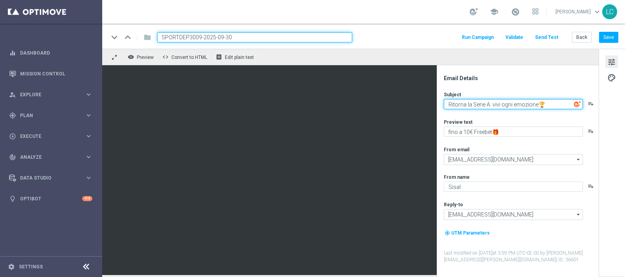
click at [454, 104] on textarea "Ritorna la Serie A: vivi ogni emozione🏆" at bounding box center [513, 104] width 139 height 10
drag, startPoint x: 454, startPoint y: 104, endPoint x: 487, endPoint y: 104, distance: 33.0
click at [487, 104] on textarea "Ritorna la Serie A: vivi ogni emozione🏆" at bounding box center [513, 104] width 139 height 10
click at [534, 100] on textarea "Segui le grandi sfide europee⚽🏆" at bounding box center [513, 104] width 139 height 10
click at [525, 103] on textarea "Segui le grandi sfide europee⚽🏆" at bounding box center [513, 104] width 139 height 10
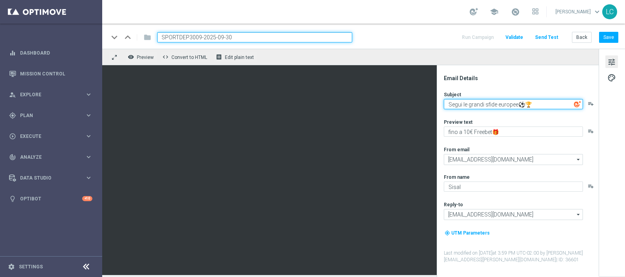
type textarea "Segui le grandi sfide europee⚽🏆"
click at [466, 104] on textarea "Segui le grandi sfide europee⚽🏆" at bounding box center [513, 104] width 139 height 10
click at [532, 104] on textarea "Segui le grandi sfide europee⚽🏆" at bounding box center [513, 104] width 139 height 10
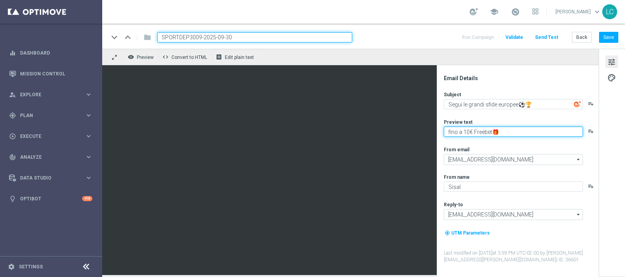
click at [500, 133] on textarea "fino a 10€ Freebet🎁" at bounding box center [513, 132] width 139 height 10
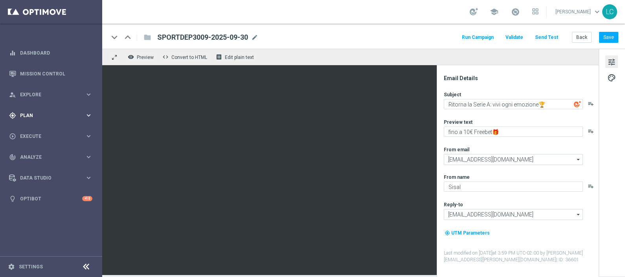
click at [49, 116] on span "Plan" at bounding box center [52, 115] width 65 height 5
click at [37, 151] on accordion "Templates keyboard_arrow_right Optimail OptiMobile In-App OptiMobile Push Optip…" at bounding box center [60, 155] width 81 height 12
click at [39, 153] on span "Templates" at bounding box center [49, 155] width 56 height 5
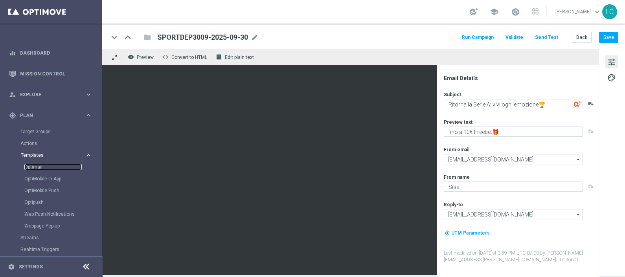
drag, startPoint x: 38, startPoint y: 167, endPoint x: 69, endPoint y: 153, distance: 33.8
click at [38, 167] on link "Optimail" at bounding box center [52, 167] width 57 height 6
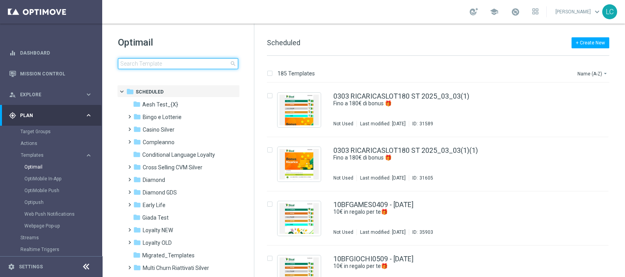
click at [145, 66] on input at bounding box center [178, 63] width 120 height 11
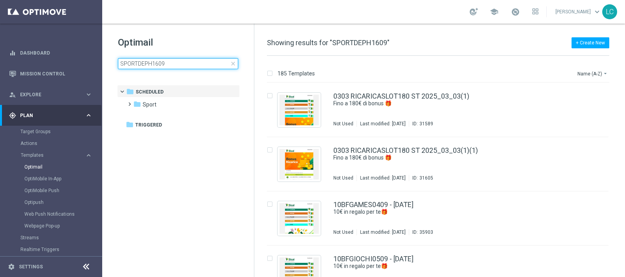
type input "SPORTDEPH1609"
click at [160, 45] on h1 "Optimail" at bounding box center [178, 42] width 120 height 13
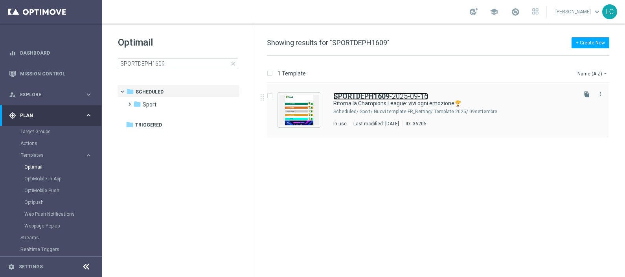
click at [362, 97] on b "SPORTDEPH1609" at bounding box center [361, 96] width 56 height 8
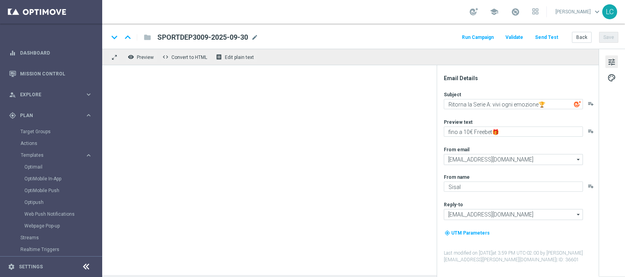
type textarea "Ritorna la Champions League: vivi ogni emozione🏆"
type textarea "Scopri la promozione🎁"
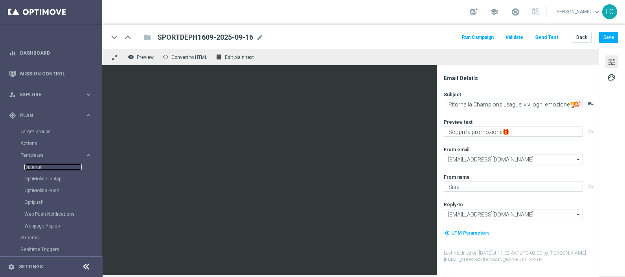
drag, startPoint x: 40, startPoint y: 165, endPoint x: 92, endPoint y: 132, distance: 61.7
click at [40, 165] on link "Optimail" at bounding box center [52, 167] width 57 height 6
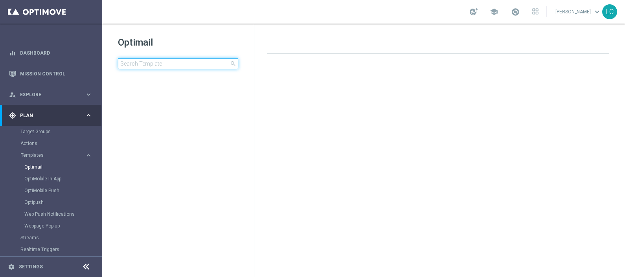
click at [184, 65] on input at bounding box center [178, 63] width 120 height 11
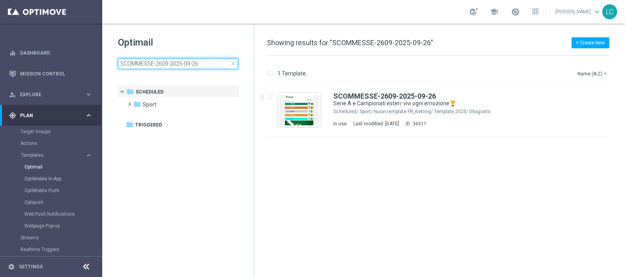
drag, startPoint x: 209, startPoint y: 63, endPoint x: 109, endPoint y: 68, distance: 100.0
click at [109, 68] on div "Optimail SCOMMESSE-2609-2025-09-26 close folder 1 Folder folder Scheduled more_…" at bounding box center [178, 72] width 152 height 97
type input "SCOMMESSE3009-2025-09-30"
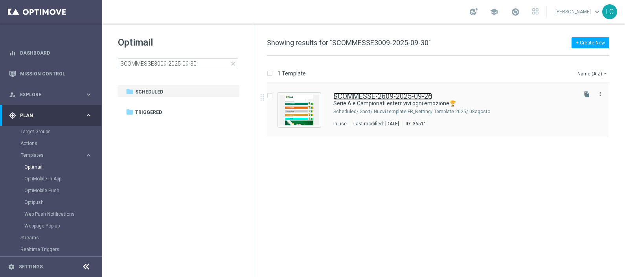
click at [371, 94] on link "SCOMMESSE-2609-2025-09-26" at bounding box center [382, 96] width 99 height 7
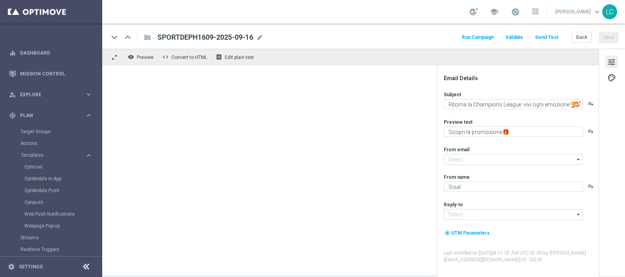
type input "[EMAIL_ADDRESS][DOMAIN_NAME]"
type textarea "Serie A e Campionati esteri: vivi ogni emozione🏆"
type textarea "fino a 200€ bonus🎁"
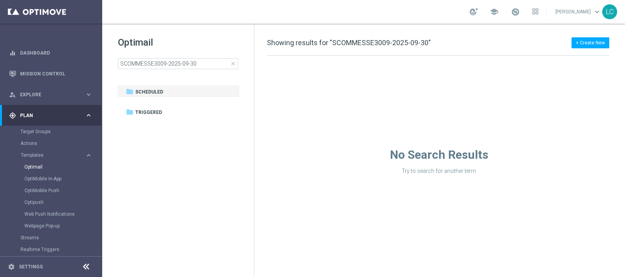
click at [233, 63] on span "close" at bounding box center [233, 64] width 6 height 6
